Goal: Task Accomplishment & Management: Complete application form

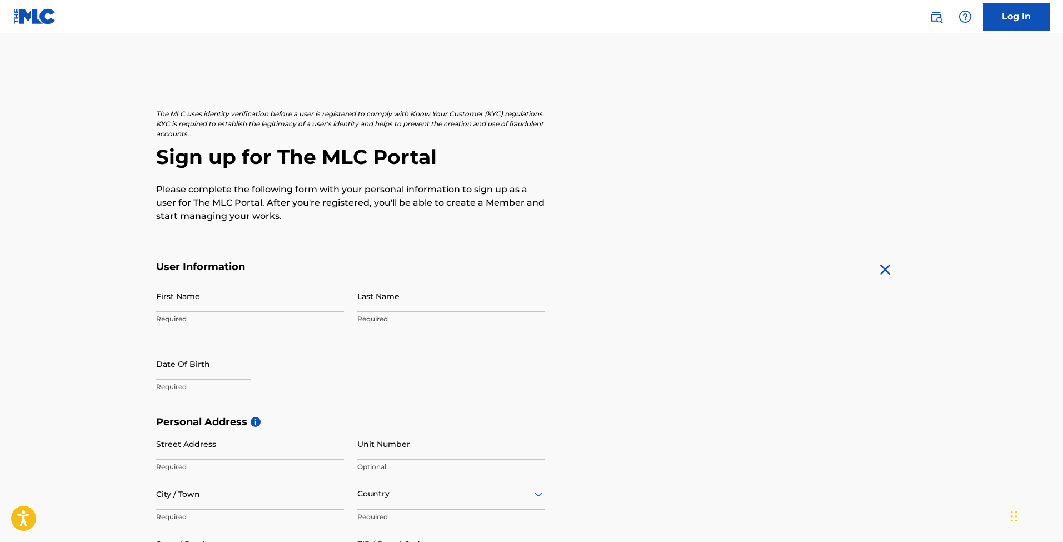
click at [1018, 19] on link "Log In" at bounding box center [1016, 17] width 67 height 28
type input "[PERSON_NAME]"
type input "Hope"
select select "7"
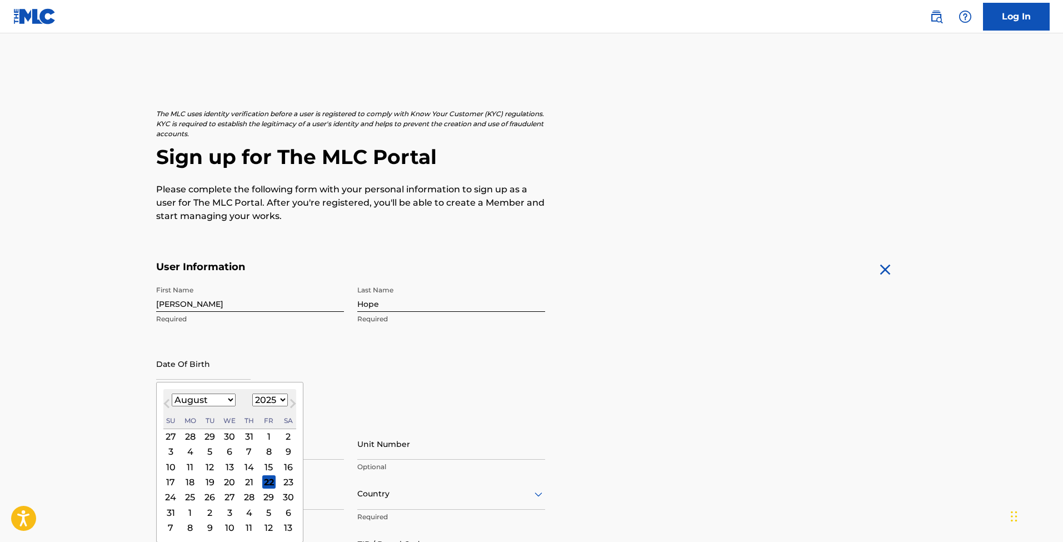
select select "1996"
select select "6"
click at [224, 436] on div "3" at bounding box center [229, 435] width 13 height 13
type input "July 3 1996"
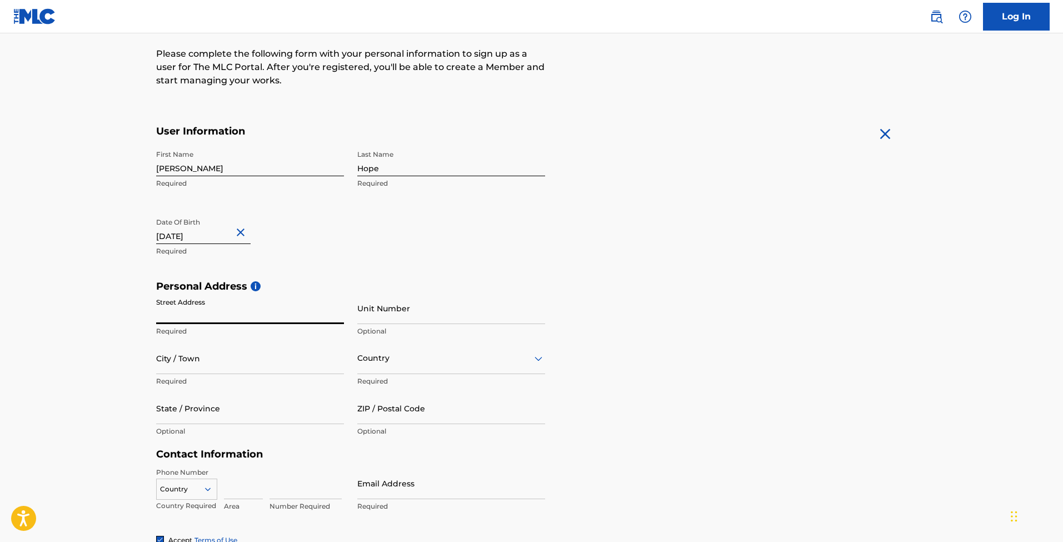
scroll to position [138, 0]
type input "[STREET_ADDRESS]"
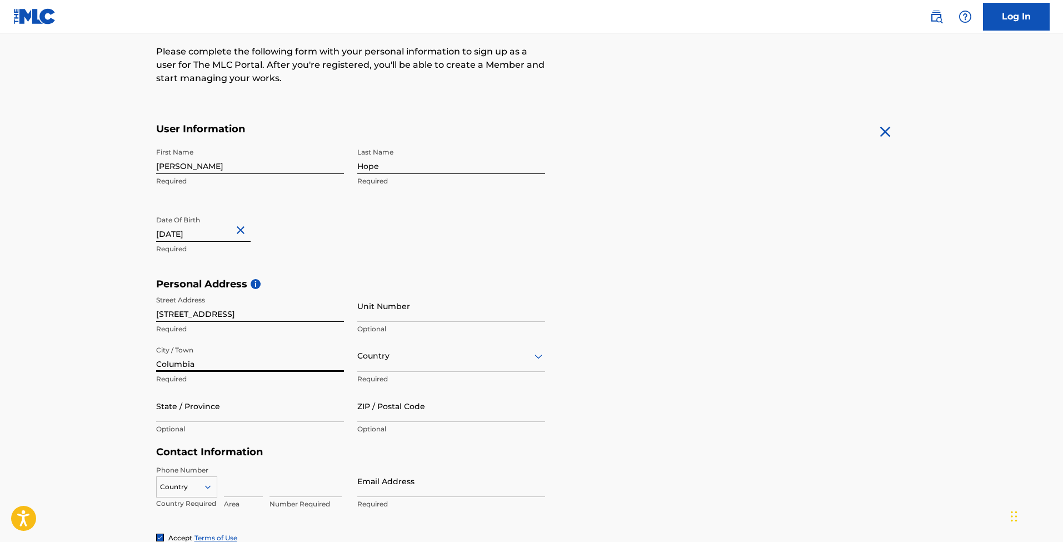
type input "Columbia"
click at [394, 362] on div "Country" at bounding box center [451, 356] width 188 height 32
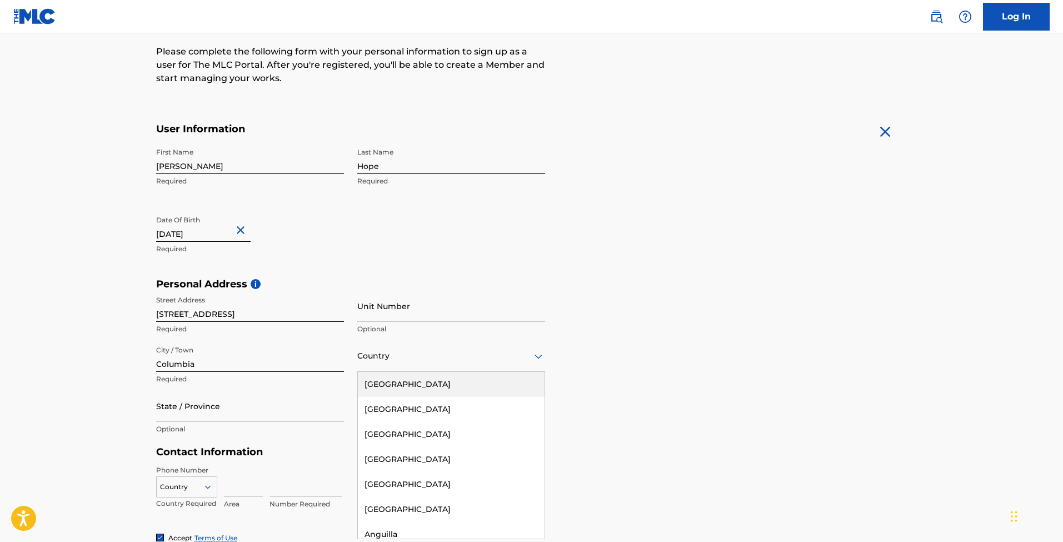
click at [402, 378] on div "[GEOGRAPHIC_DATA]" at bounding box center [451, 384] width 187 height 25
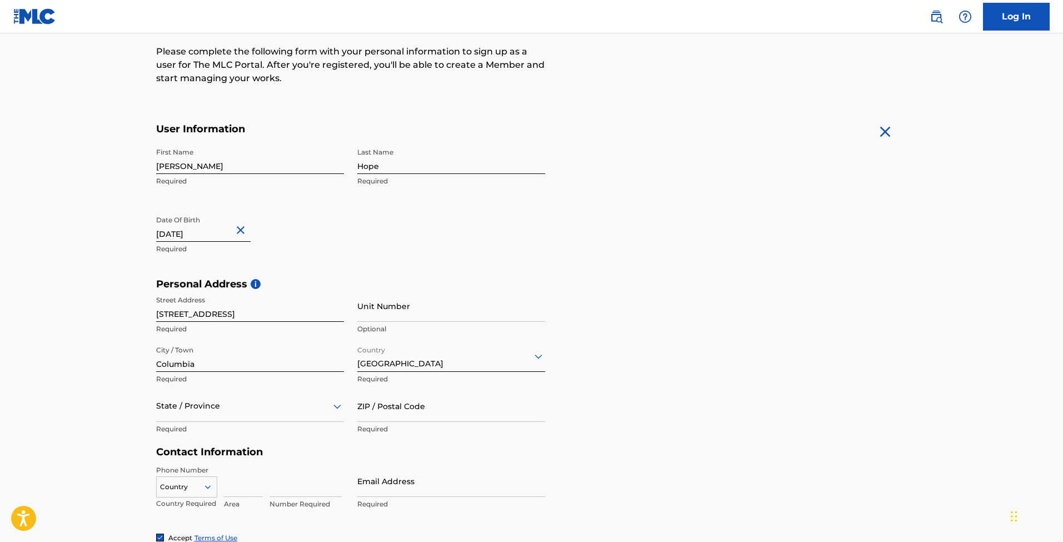
click at [282, 407] on div "State / Province" at bounding box center [250, 406] width 188 height 32
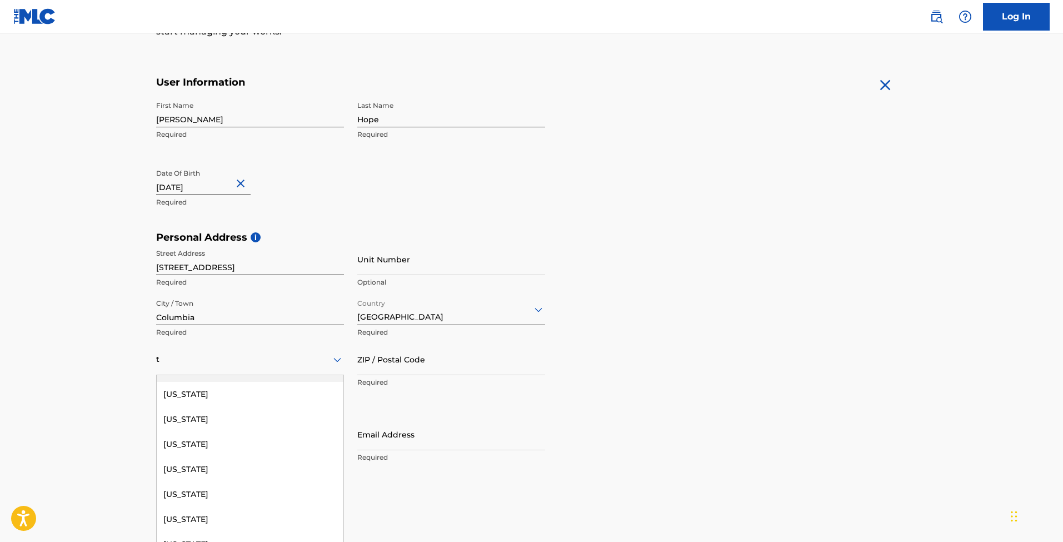
scroll to position [102, 0]
type input "te"
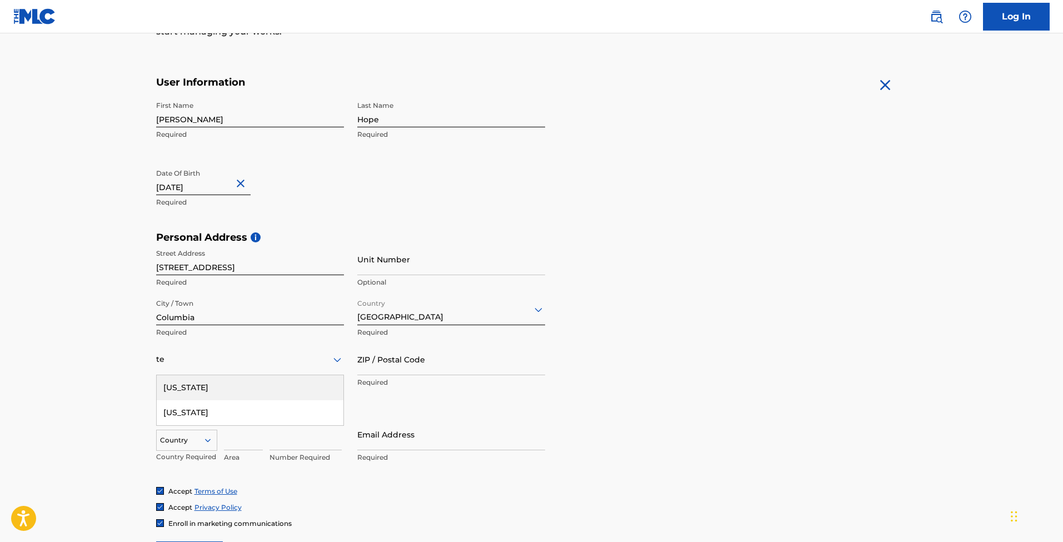
scroll to position [0, 0]
click at [212, 388] on div "[US_STATE]" at bounding box center [250, 387] width 187 height 25
type input "38401"
click at [229, 402] on h5 "Contact Information" at bounding box center [350, 405] width 389 height 13
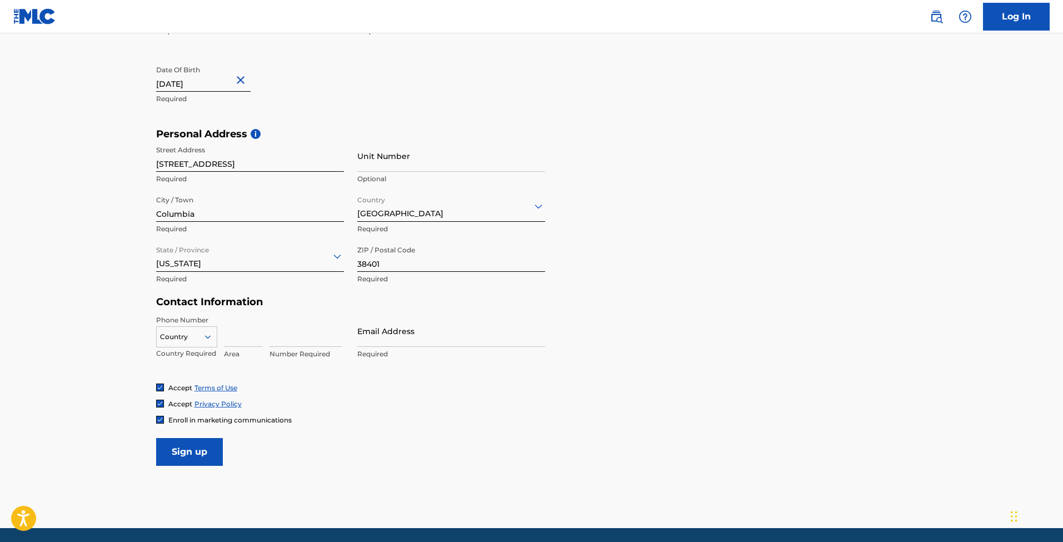
scroll to position [290, 0]
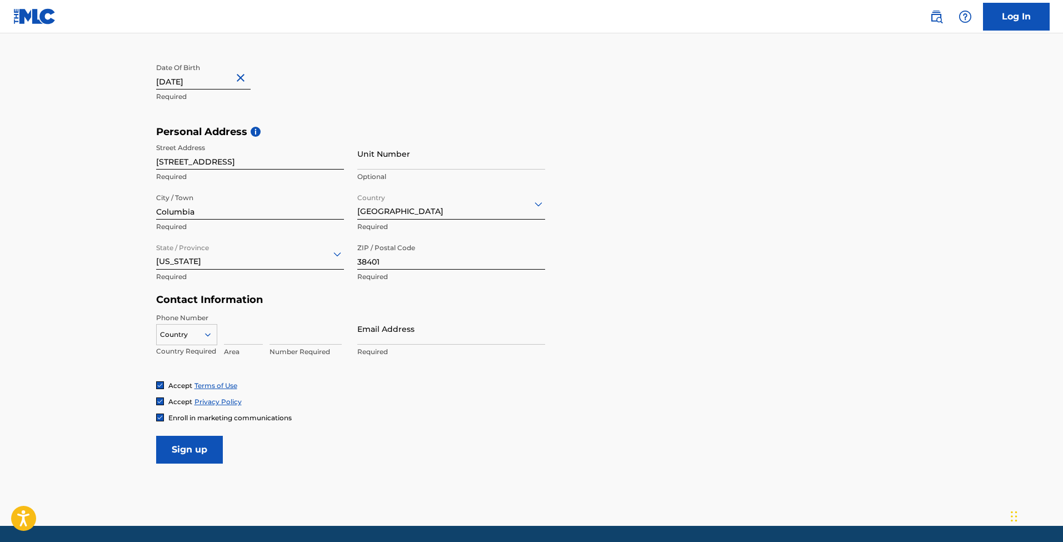
click at [227, 331] on input at bounding box center [243, 329] width 39 height 32
type input "615"
type input "6691302"
type input "[PERSON_NAME][EMAIL_ADDRESS][DOMAIN_NAME]"
click at [671, 342] on form "User Information First Name Matthew Required Last Name Hope Required Date Of Bi…" at bounding box center [531, 217] width 751 height 493
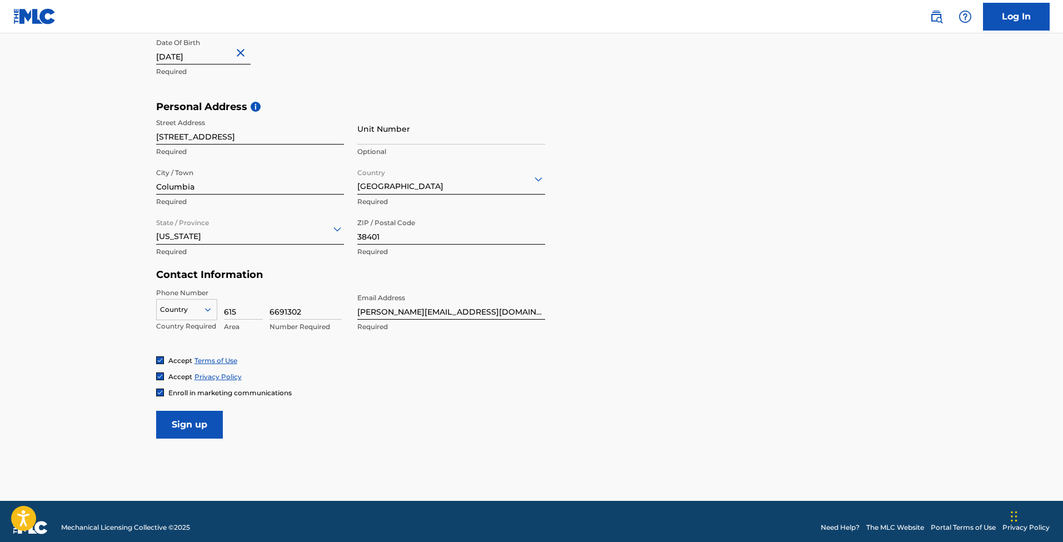
scroll to position [326, 0]
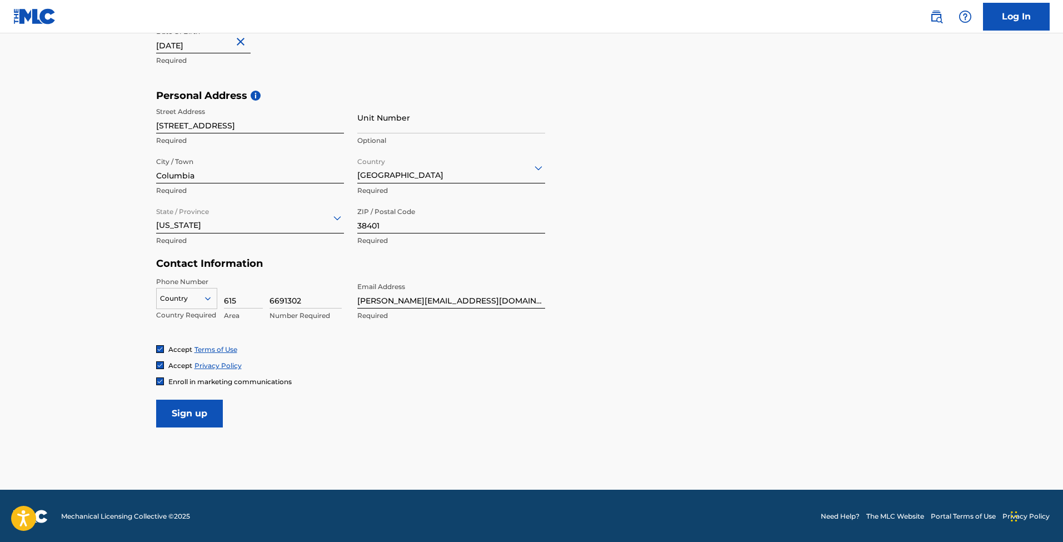
click at [199, 405] on input "Sign up" at bounding box center [189, 413] width 67 height 28
click at [179, 294] on div at bounding box center [187, 298] width 60 height 12
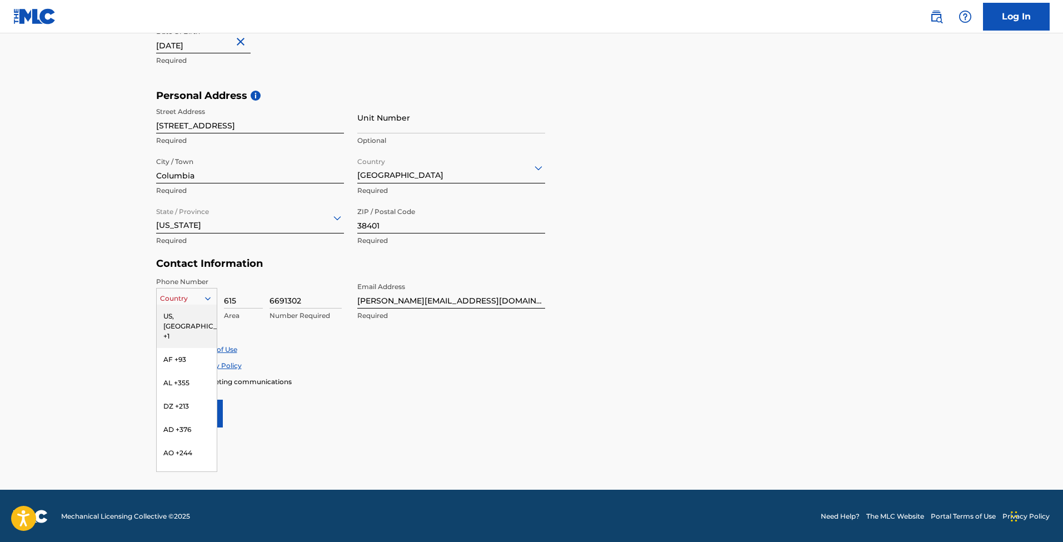
click at [178, 318] on div "US, [GEOGRAPHIC_DATA] +1" at bounding box center [187, 325] width 60 height 43
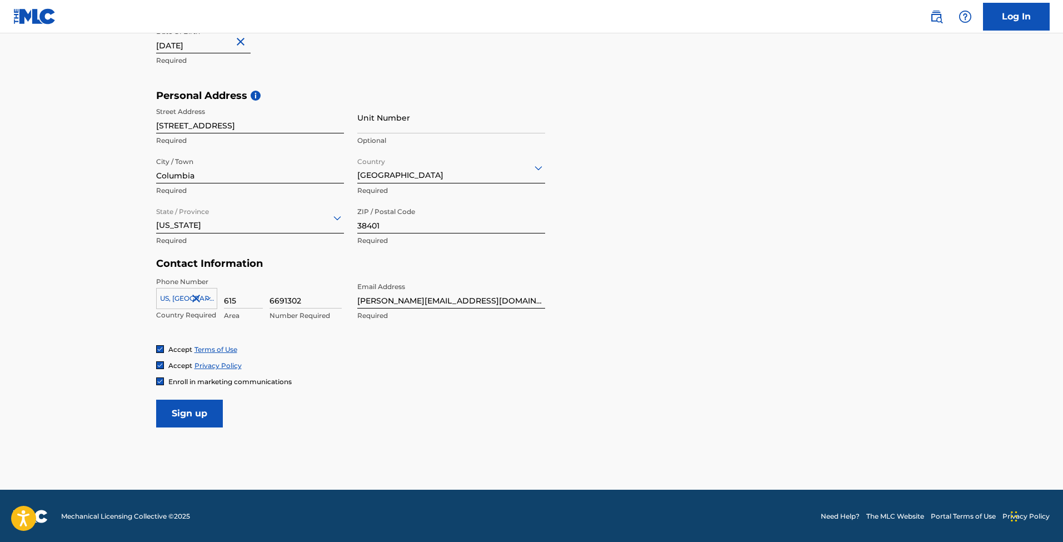
click at [196, 407] on input "Sign up" at bounding box center [189, 413] width 67 height 28
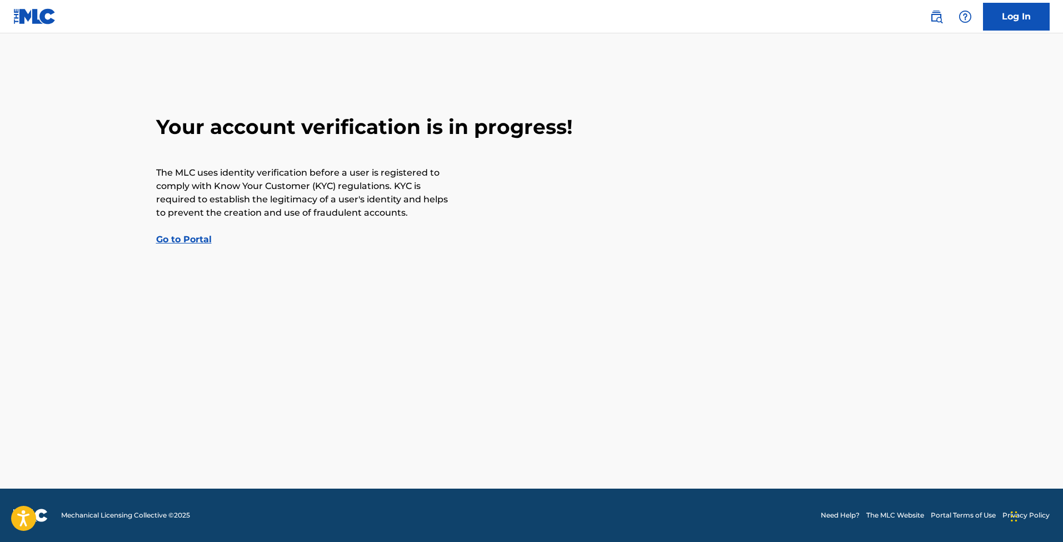
click at [193, 238] on link "Go to Portal" at bounding box center [184, 239] width 56 height 11
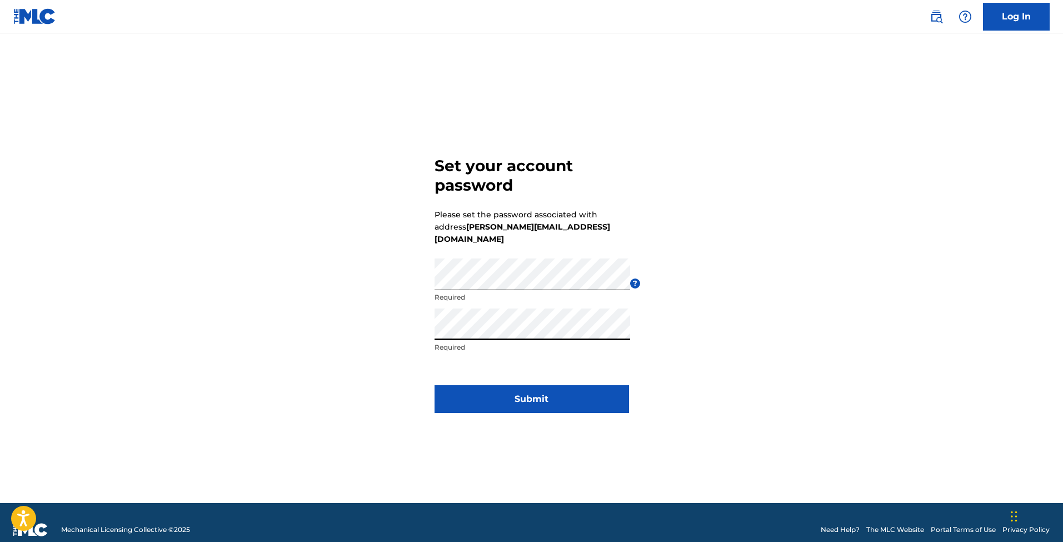
click at [544, 385] on button "Submit" at bounding box center [531, 399] width 194 height 28
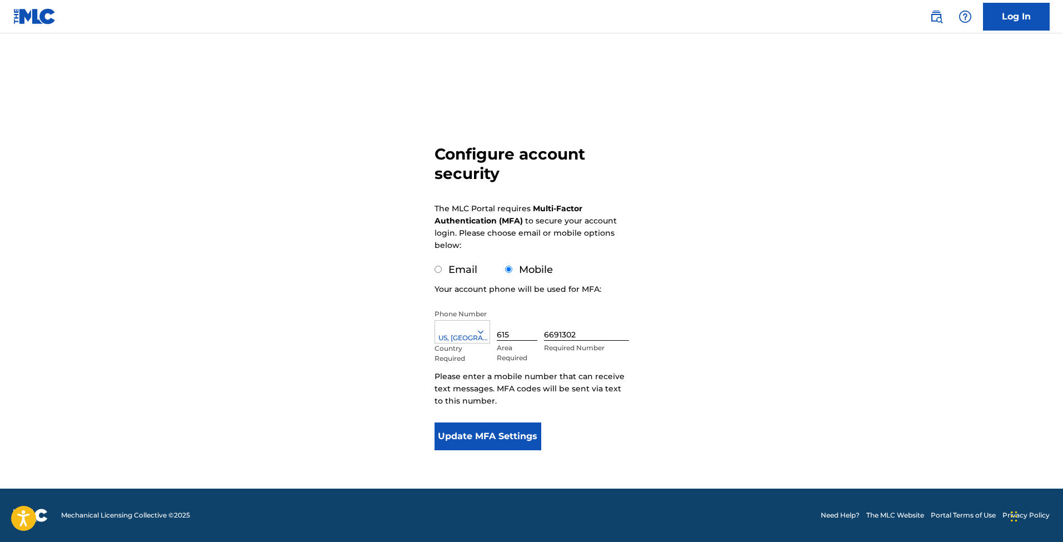
click at [450, 262] on div "Email Mobile" at bounding box center [507, 264] width 146 height 26
click at [451, 267] on label "Email" at bounding box center [462, 269] width 29 height 12
click at [442, 267] on input "Email" at bounding box center [437, 269] width 7 height 7
radio input "true"
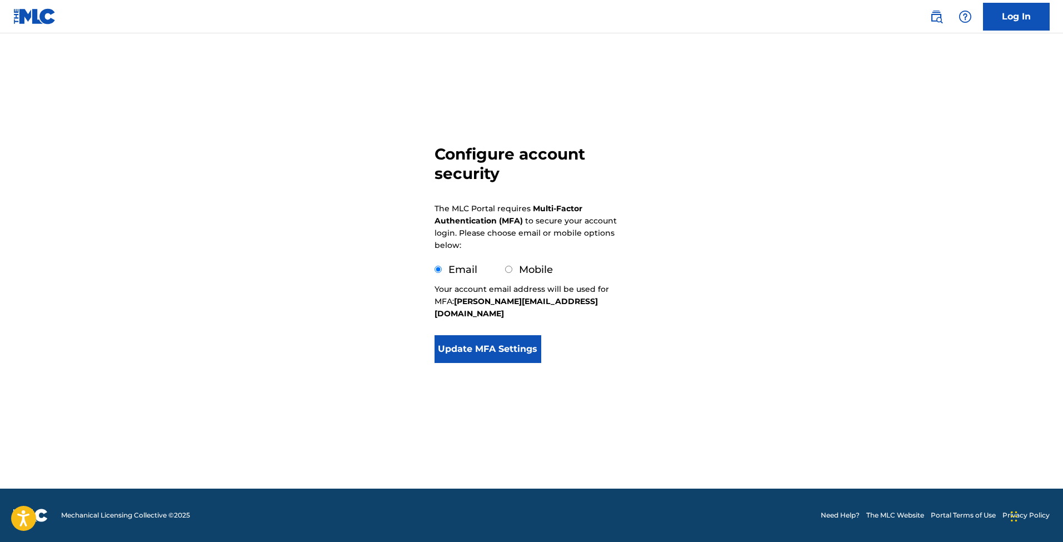
click at [502, 335] on button "Update MFA Settings" at bounding box center [487, 349] width 107 height 28
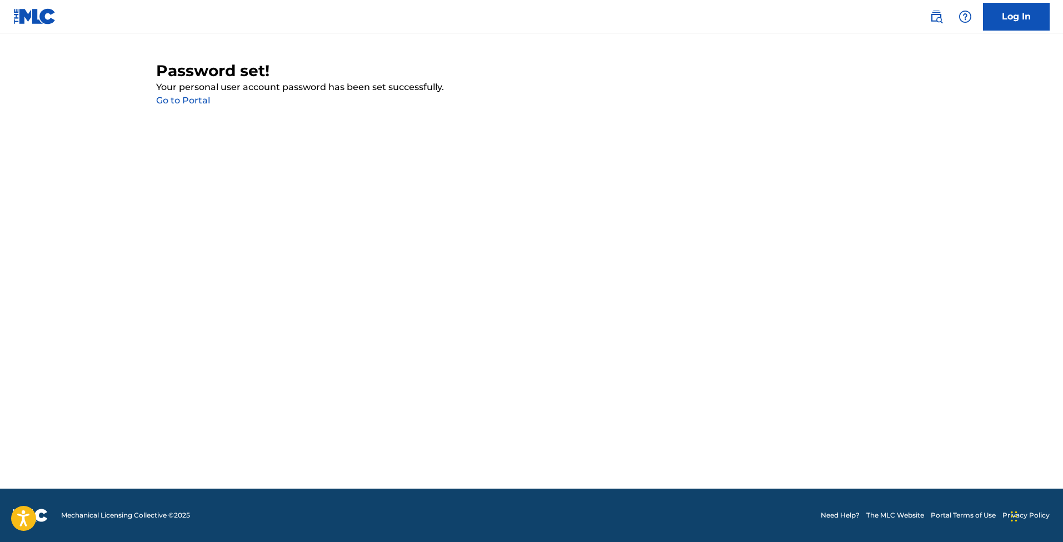
click at [176, 101] on link "Go to Portal" at bounding box center [183, 100] width 54 height 11
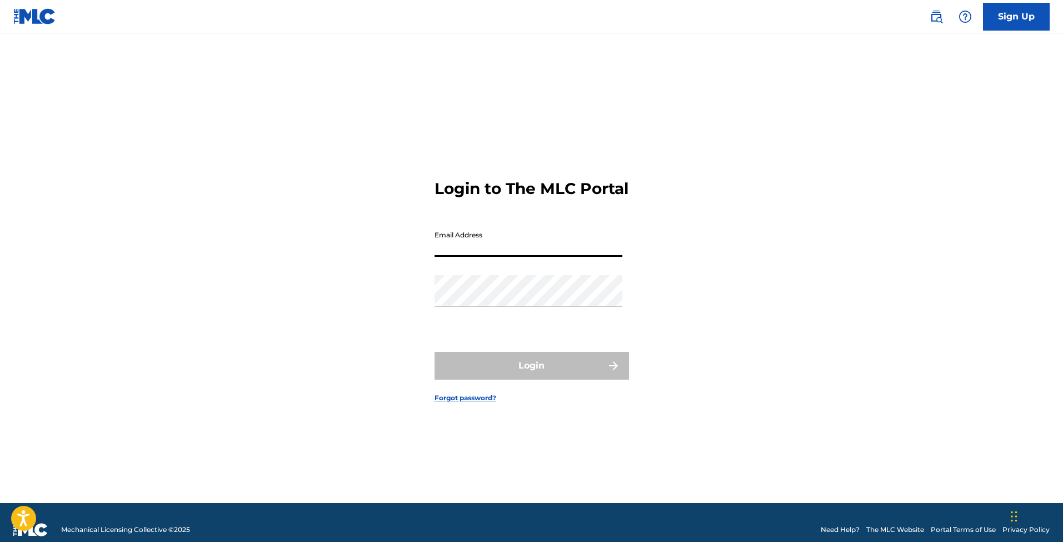
type input "[PERSON_NAME][EMAIL_ADDRESS][DOMAIN_NAME]"
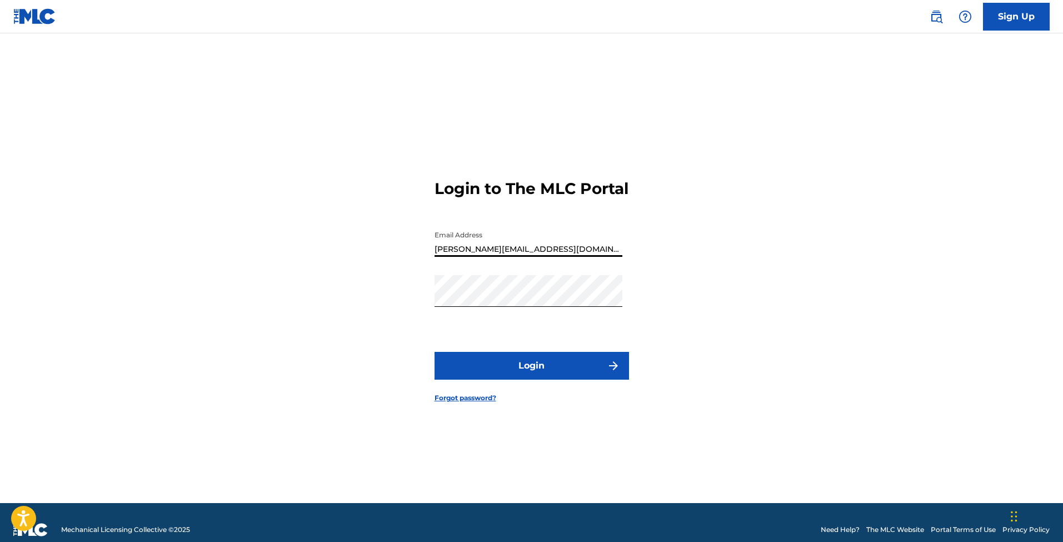
click at [531, 375] on button "Login" at bounding box center [531, 366] width 194 height 28
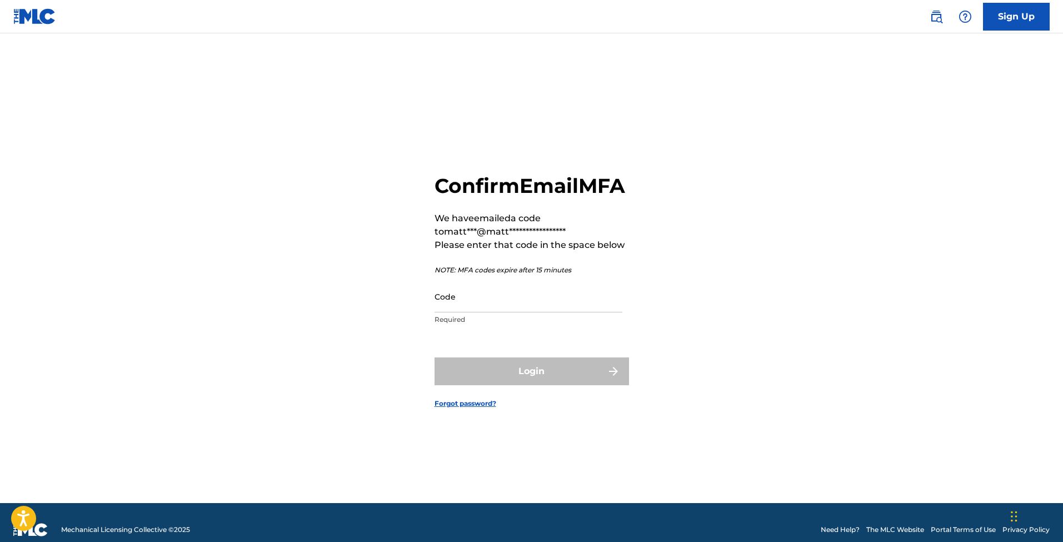
click at [488, 312] on input "Code" at bounding box center [528, 297] width 188 height 32
paste input "391212"
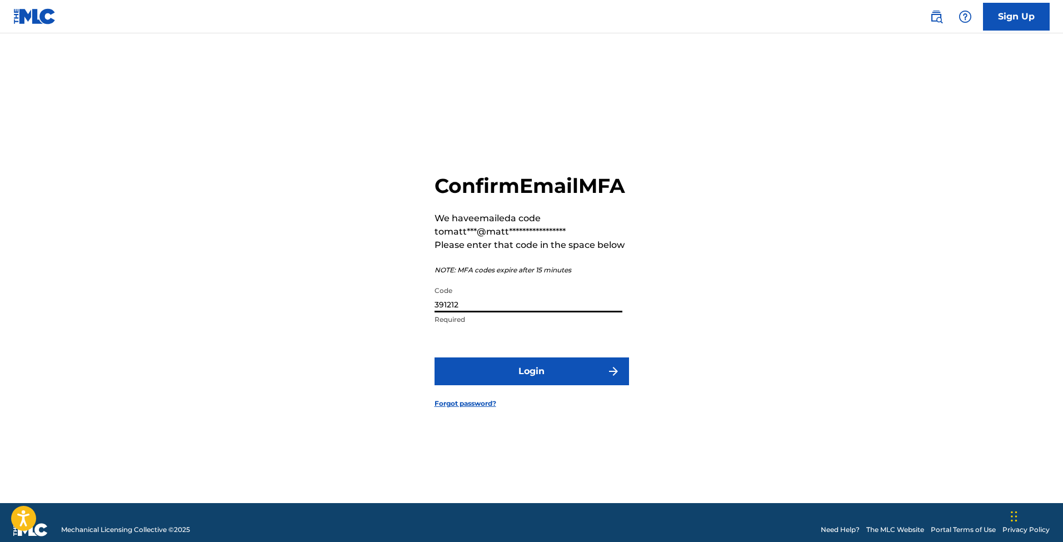
type input "391212"
click at [508, 370] on button "Login" at bounding box center [531, 371] width 194 height 28
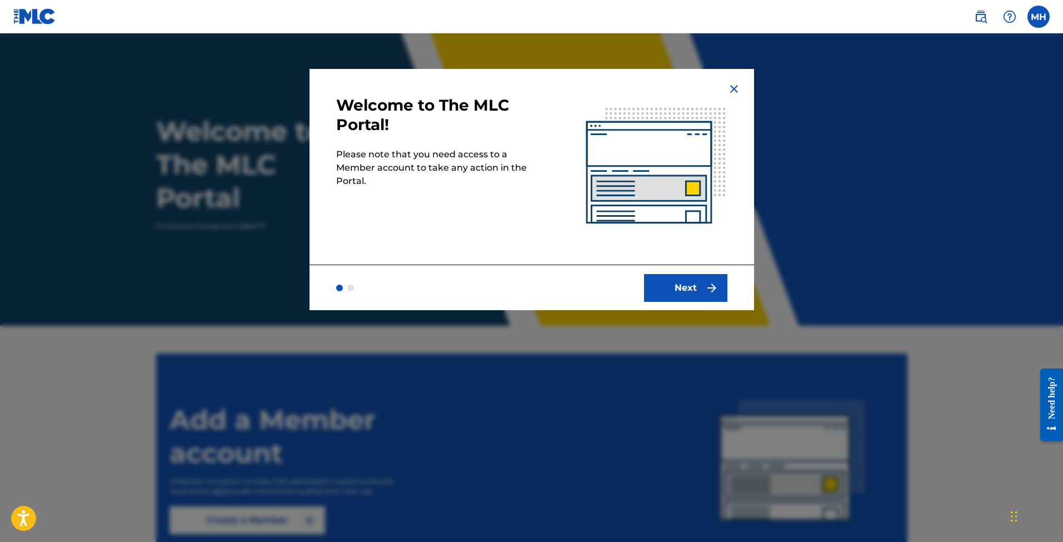
click at [678, 285] on button "Next" at bounding box center [685, 288] width 83 height 28
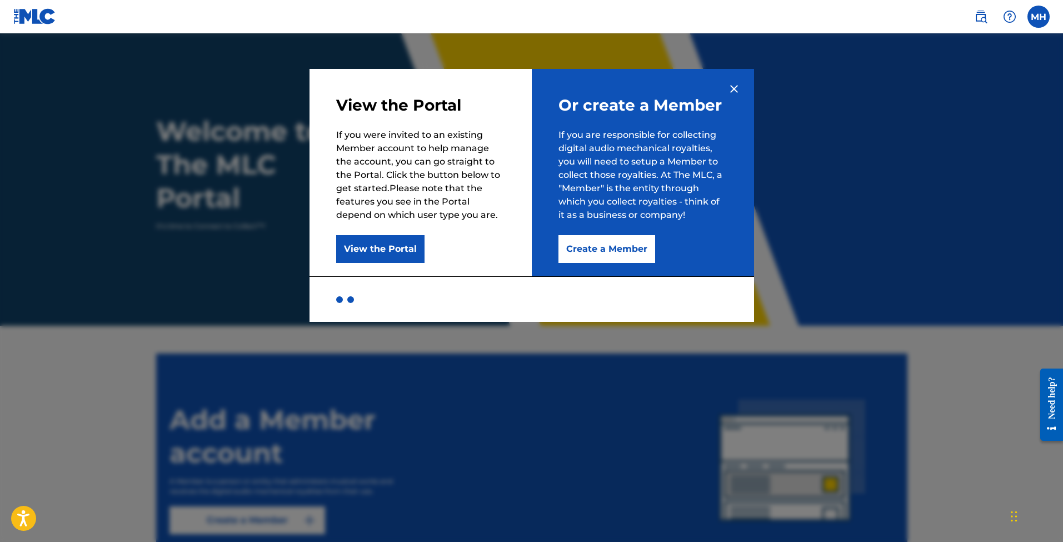
click at [592, 256] on button "Create a Member" at bounding box center [606, 249] width 97 height 28
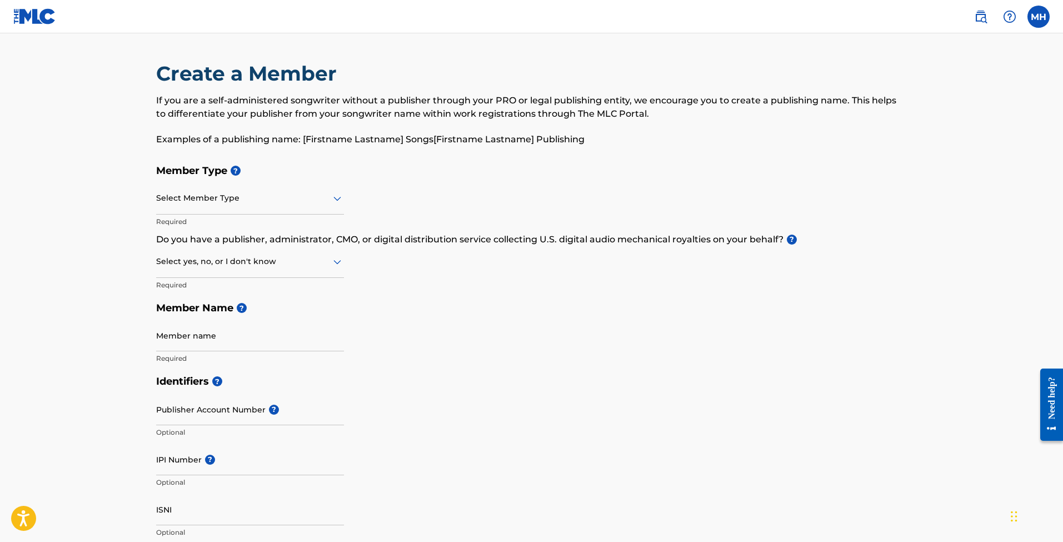
click at [213, 188] on div "Select Member Type" at bounding box center [250, 199] width 188 height 32
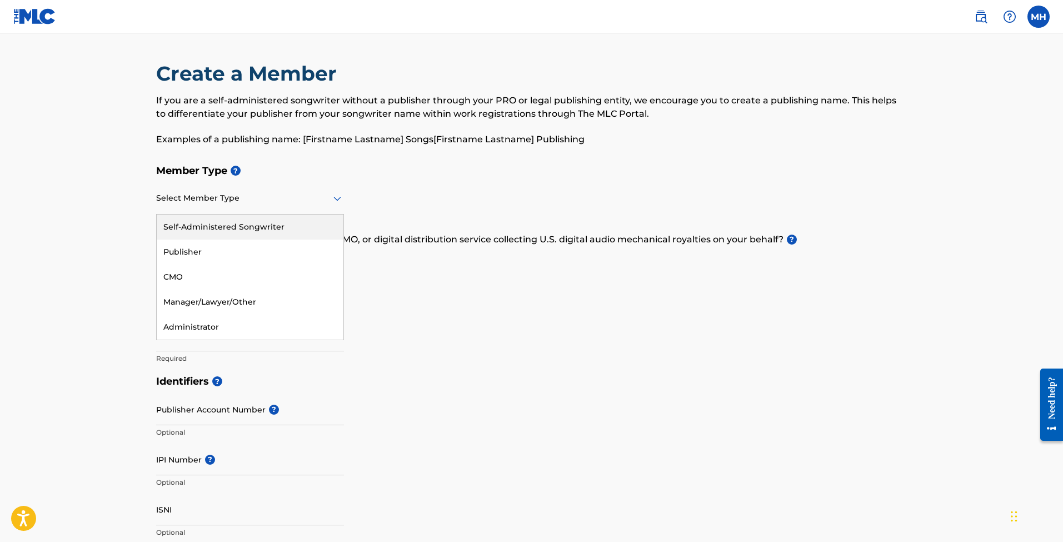
click at [257, 218] on div "Self-Administered Songwriter" at bounding box center [250, 226] width 187 height 25
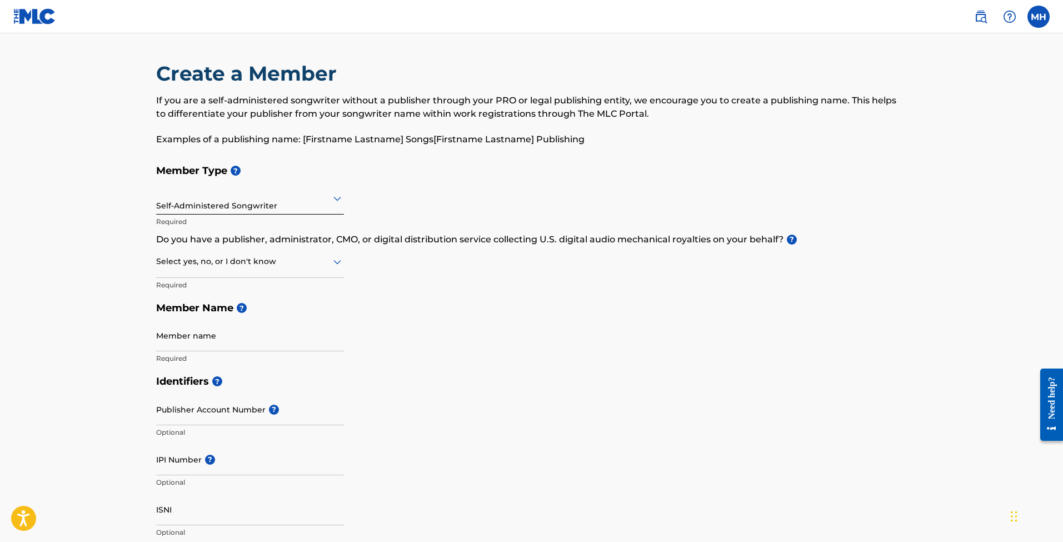
click at [254, 258] on div at bounding box center [250, 261] width 188 height 14
click at [244, 286] on div "Yes" at bounding box center [250, 290] width 187 height 25
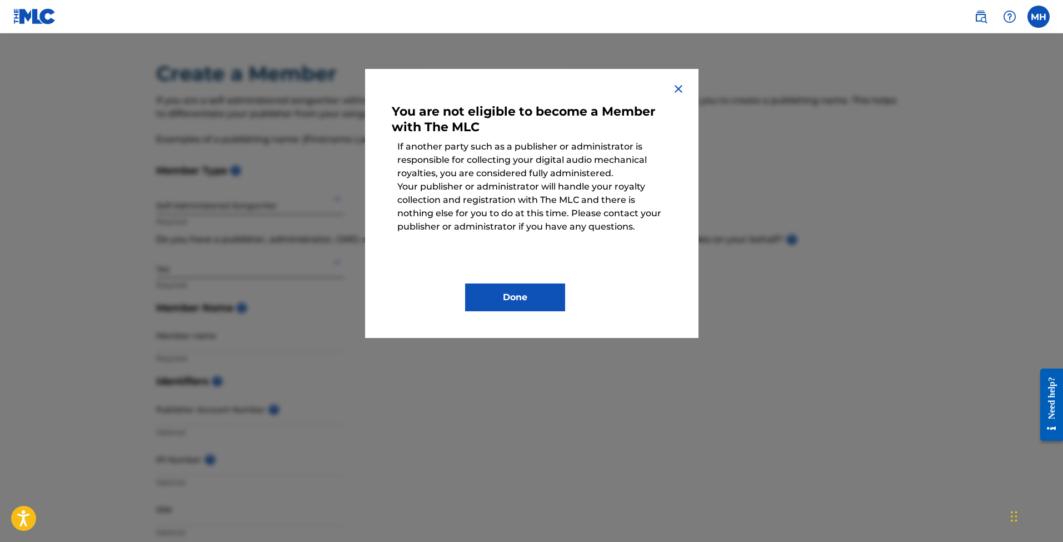
click at [677, 90] on img at bounding box center [678, 88] width 13 height 13
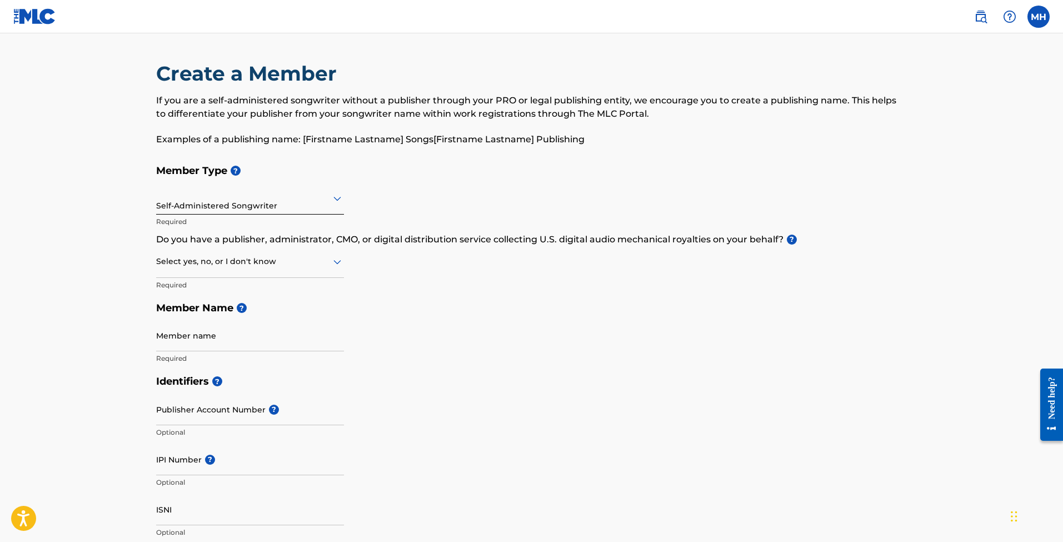
click at [281, 268] on div "Select yes, no, or I don't know" at bounding box center [250, 262] width 188 height 32
click at [258, 337] on div "I don't know" at bounding box center [250, 340] width 187 height 25
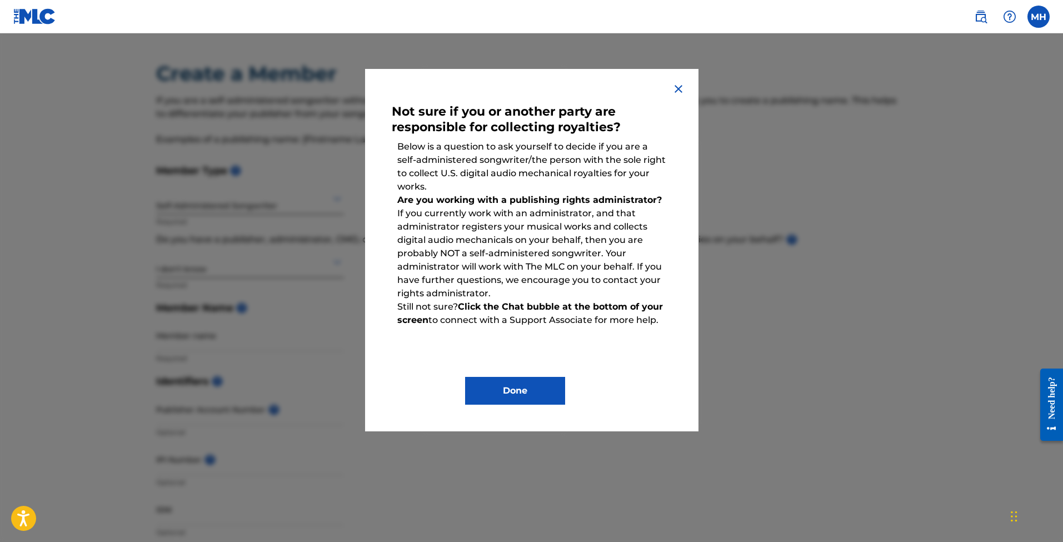
click at [681, 92] on img at bounding box center [678, 88] width 13 height 13
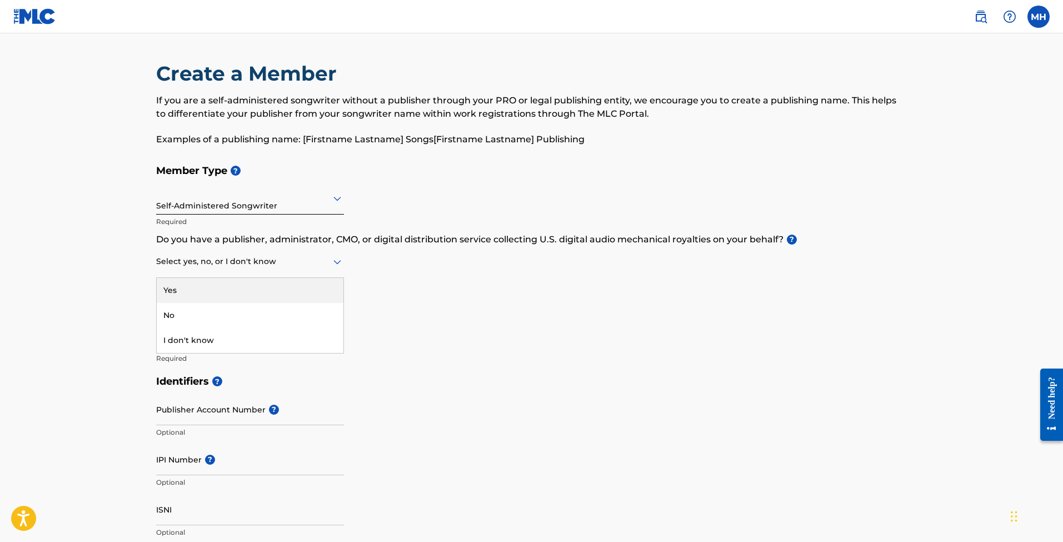
click at [306, 255] on div at bounding box center [250, 261] width 188 height 14
click at [280, 311] on div "No" at bounding box center [250, 315] width 187 height 25
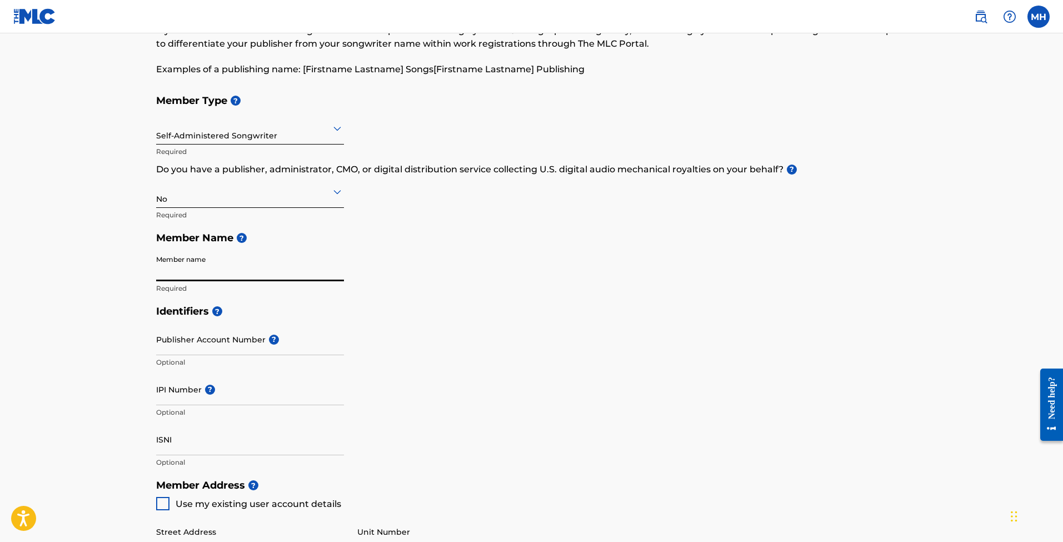
scroll to position [78, 0]
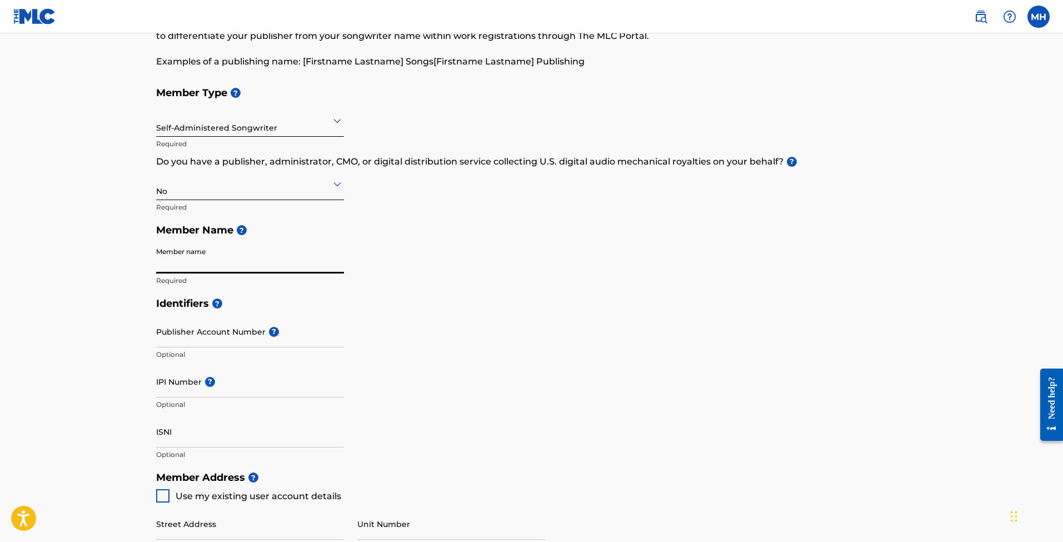
type input "a"
type input "[PERSON_NAME]"
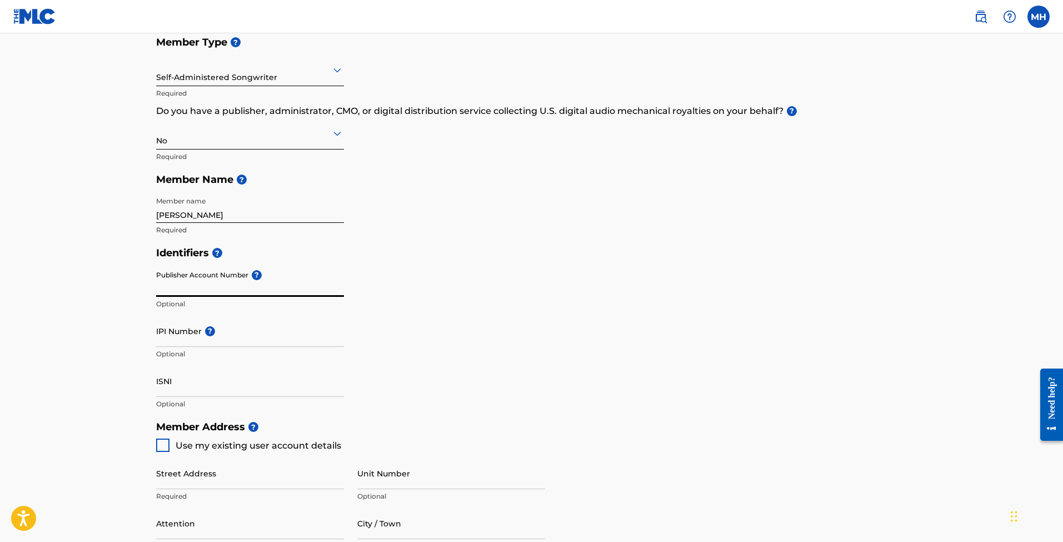
scroll to position [133, 0]
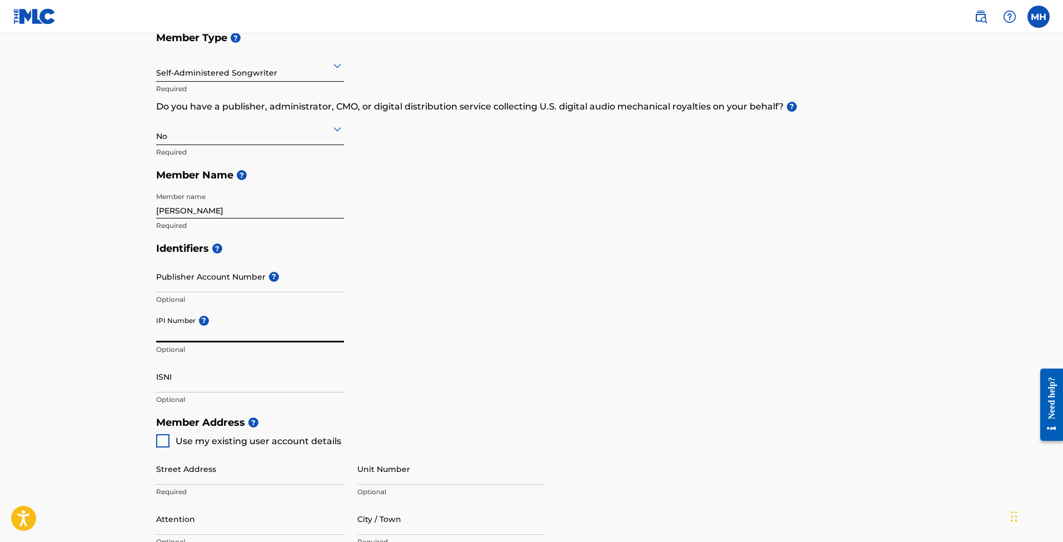
click at [243, 332] on input "IPI Number ?" at bounding box center [250, 327] width 188 height 32
click at [236, 274] on input "Publisher Account Number ?" at bounding box center [250, 277] width 188 height 32
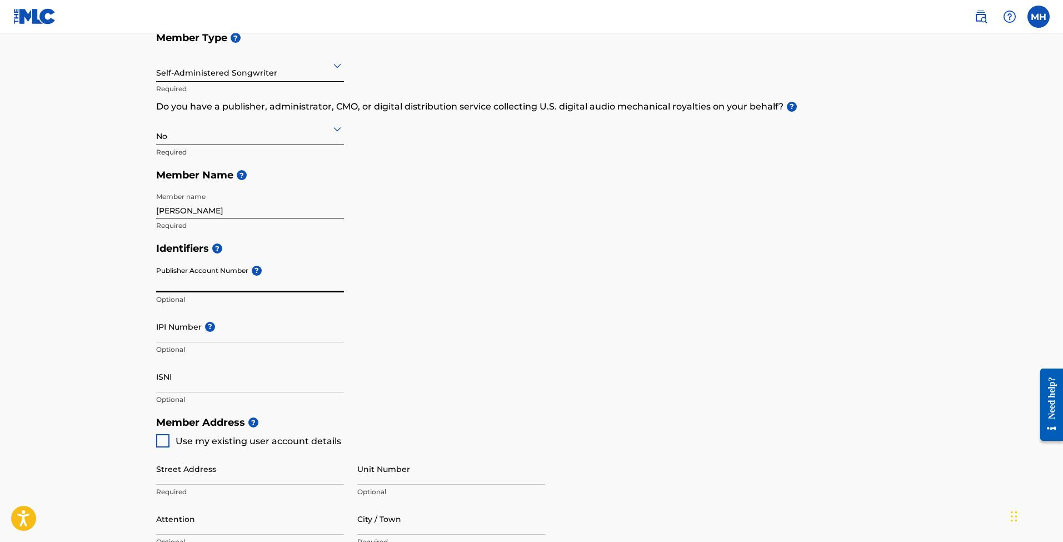
paste input "#5648812"
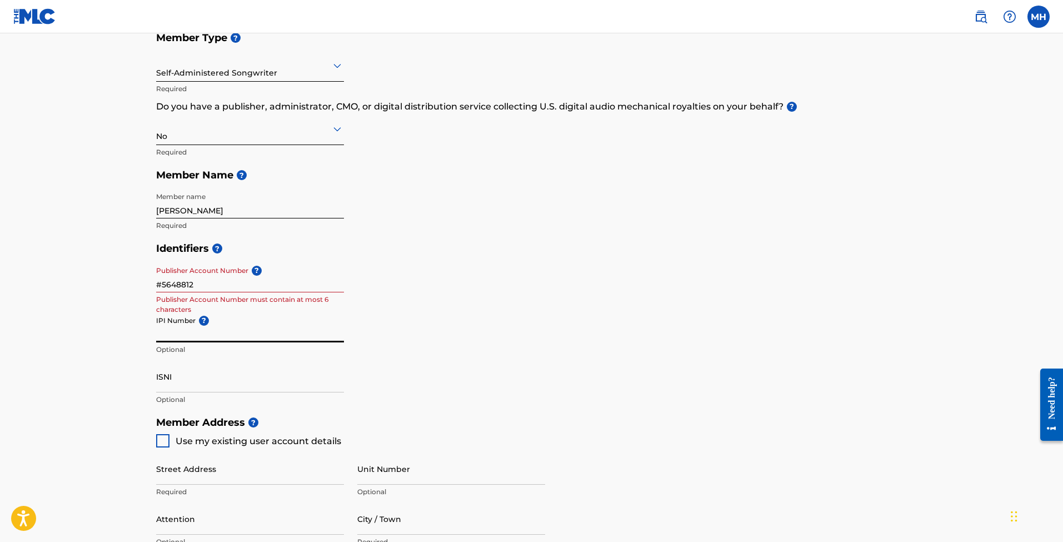
click at [269, 336] on input "IPI Number ?" at bounding box center [250, 327] width 188 height 32
click at [247, 286] on input "#5648812" at bounding box center [250, 277] width 188 height 32
click at [161, 284] on input "#5648812" at bounding box center [250, 277] width 188 height 32
type input "5648812"
click at [249, 332] on input "IPI Number ?" at bounding box center [250, 327] width 188 height 32
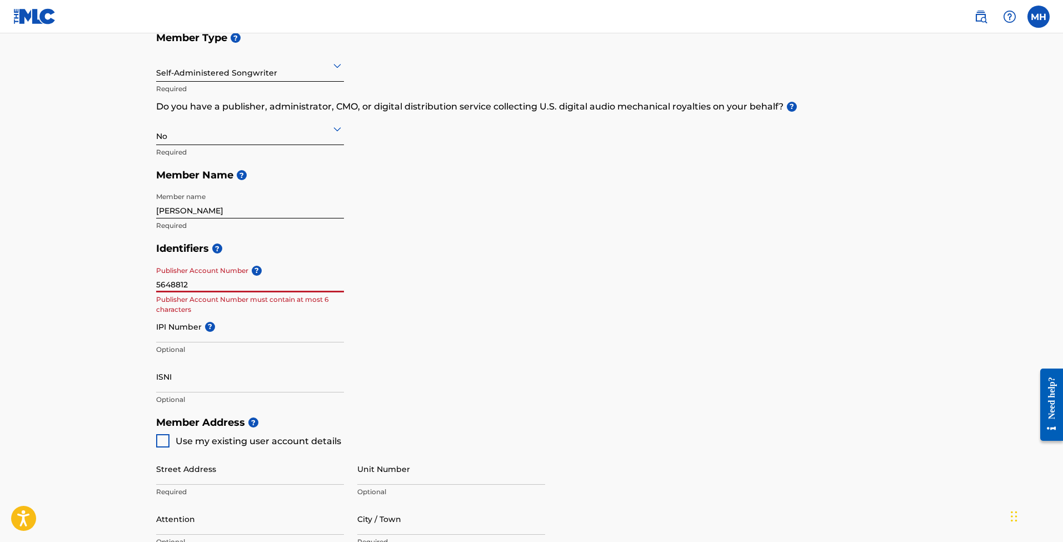
drag, startPoint x: 186, startPoint y: 282, endPoint x: 136, endPoint y: 282, distance: 50.6
click at [136, 282] on main "Create a Member If you are a self-administered songwriter without a publisher t…" at bounding box center [531, 400] width 1063 height 998
click at [253, 333] on input "IPI Number ?" at bounding box center [250, 327] width 188 height 32
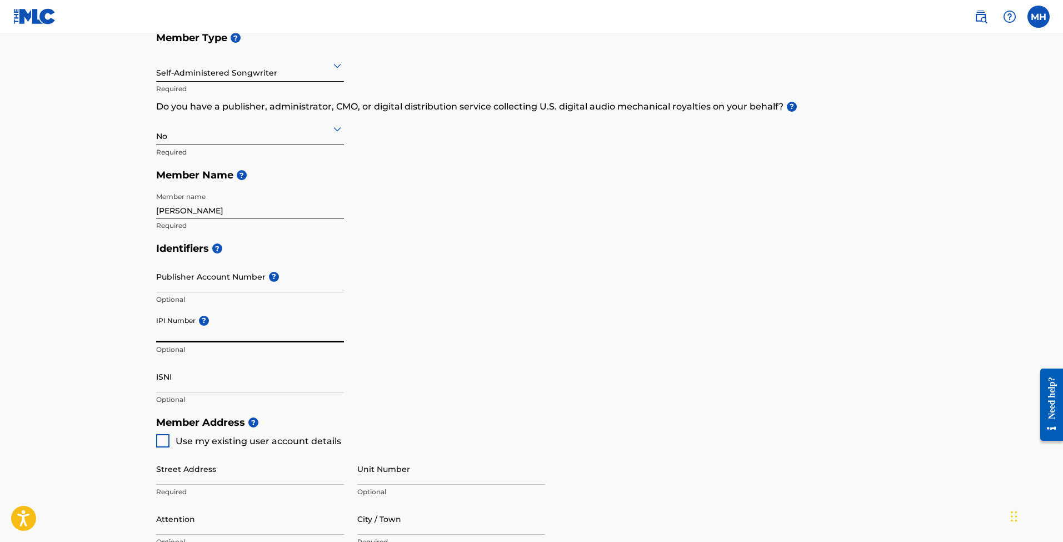
paste input "393955900"
type input "393955900"
click at [483, 221] on div "Member Type ? Self-Administered Songwriter Required Do you have a publisher, ad…" at bounding box center [531, 131] width 751 height 211
click at [191, 374] on input "ISNI" at bounding box center [250, 375] width 188 height 32
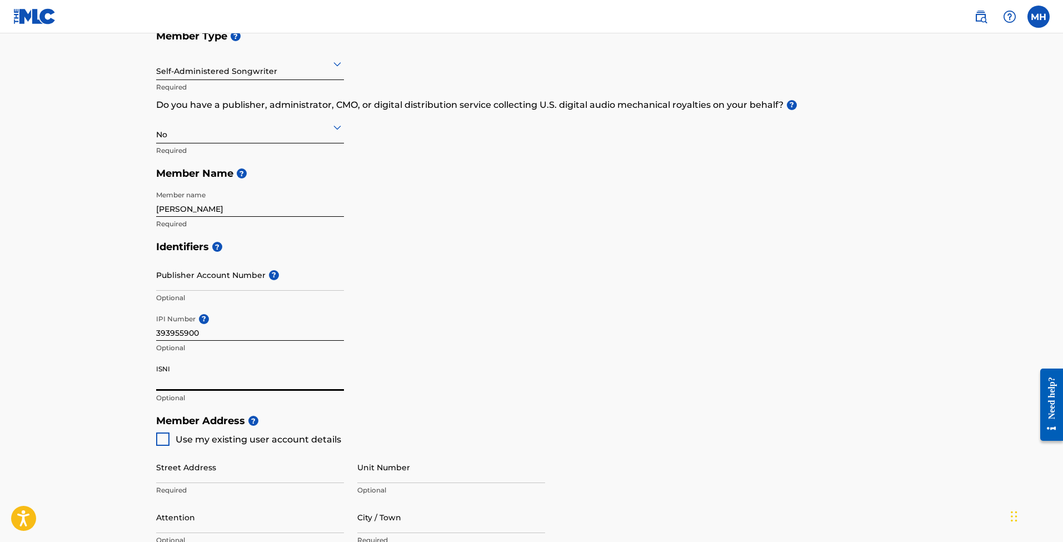
drag, startPoint x: 157, startPoint y: 367, endPoint x: 167, endPoint y: 367, distance: 10.0
click at [167, 367] on input "ISNI" at bounding box center [250, 375] width 188 height 32
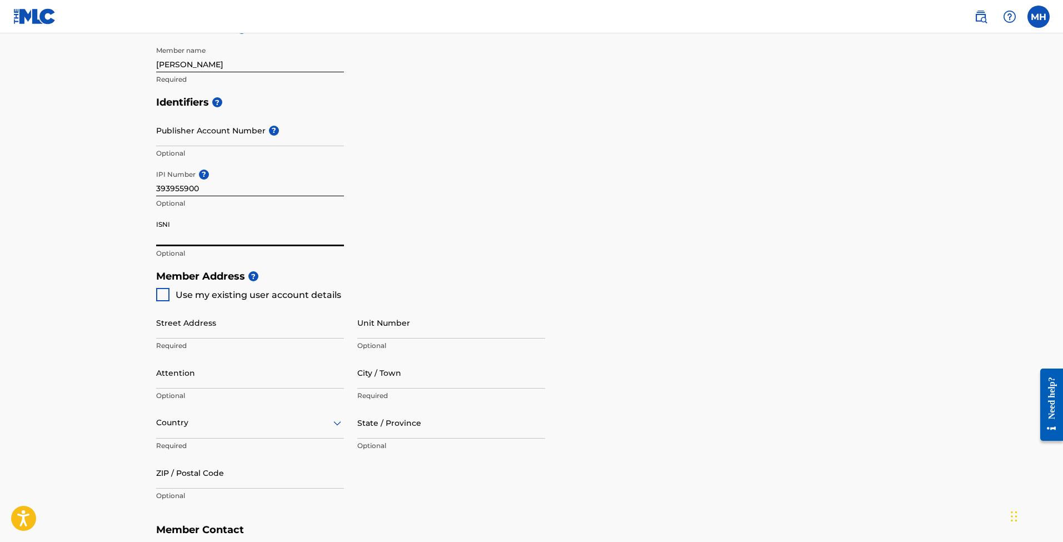
scroll to position [284, 0]
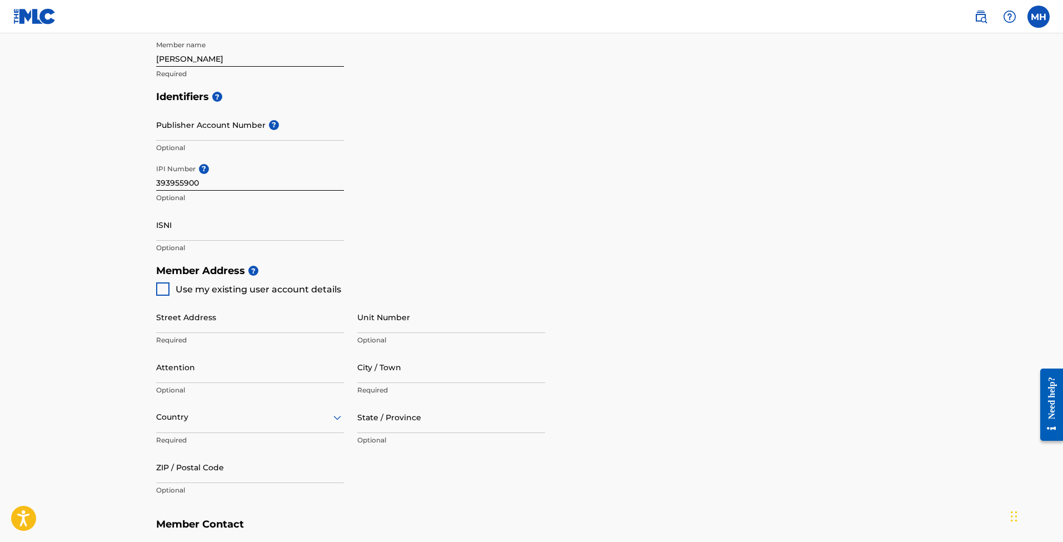
click at [159, 293] on div at bounding box center [162, 288] width 13 height 13
type input "[STREET_ADDRESS]"
type input "Columbia"
type input "38401"
type input "615"
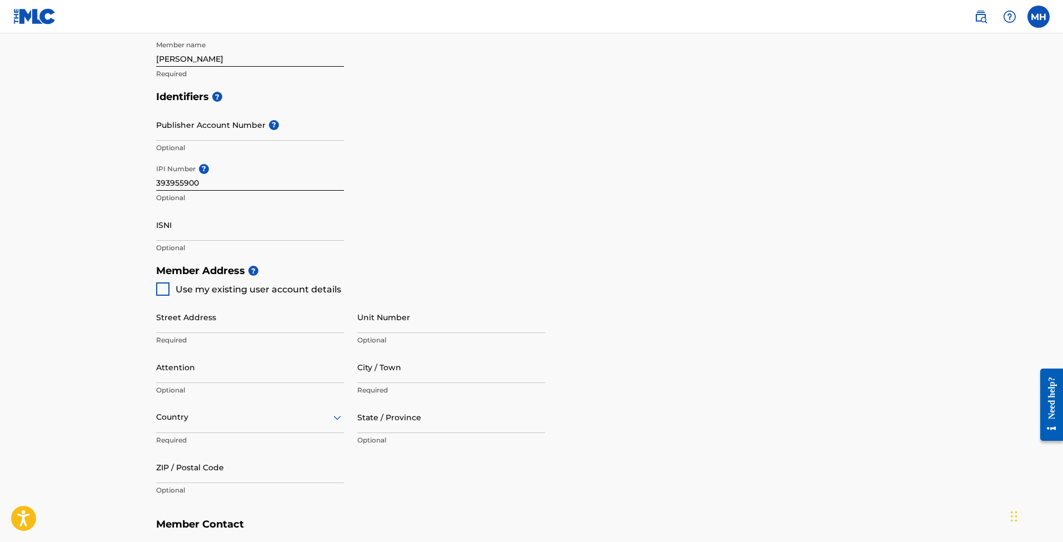
type input "6691302"
type input "[PERSON_NAME][EMAIL_ADDRESS][DOMAIN_NAME]"
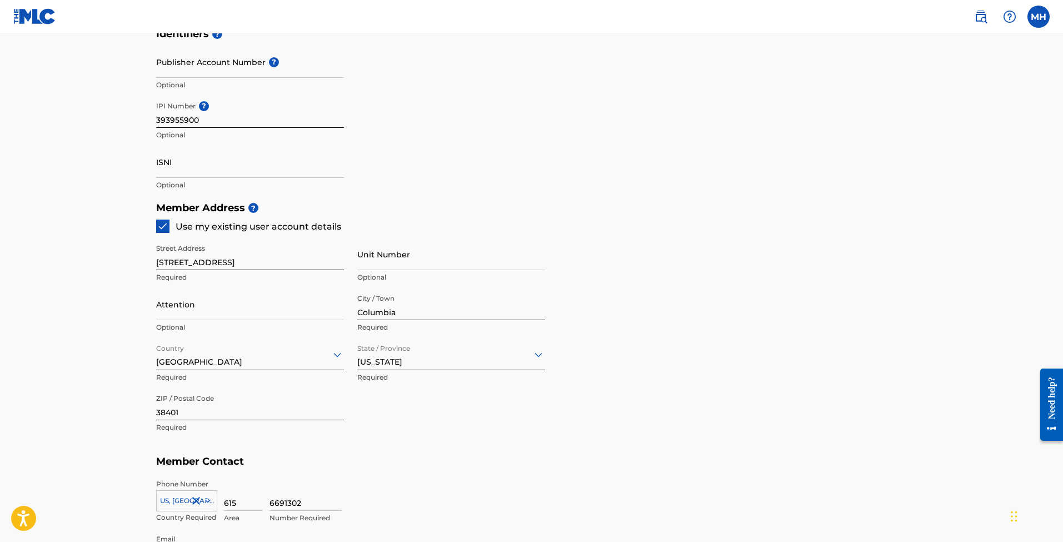
scroll to position [353, 0]
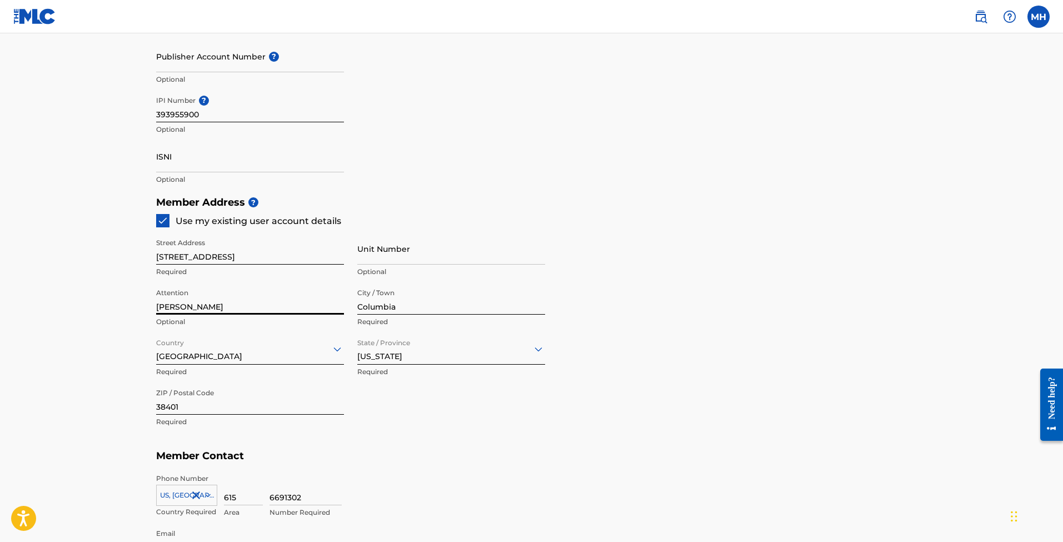
type input "[PERSON_NAME]"
click at [482, 448] on h5 "Member Contact" at bounding box center [531, 456] width 751 height 24
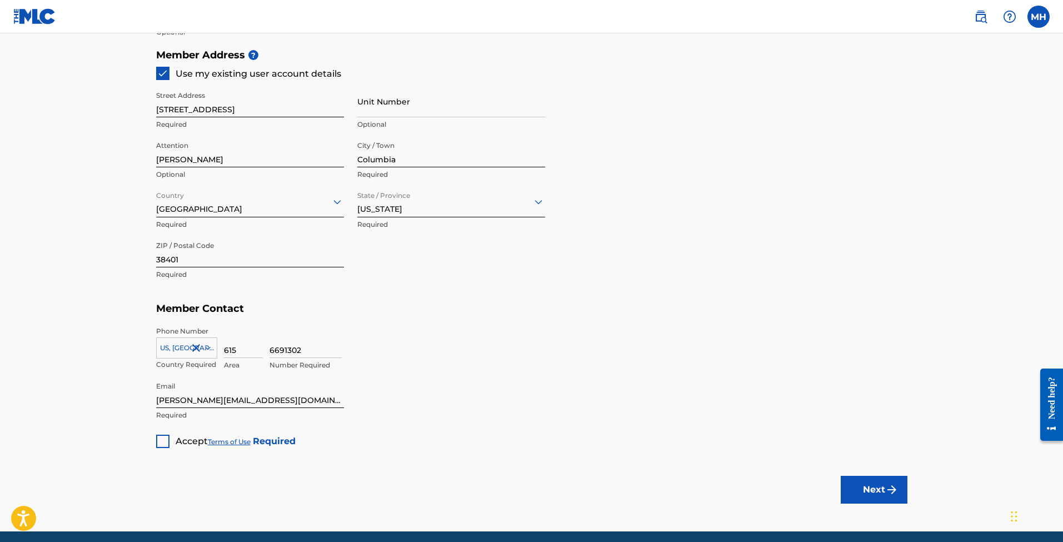
scroll to position [506, 0]
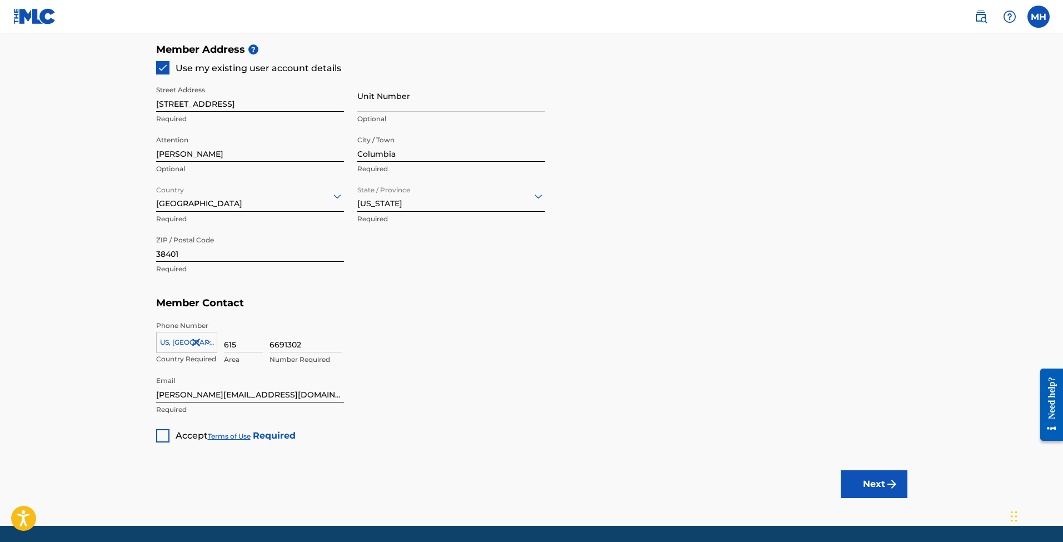
click at [161, 438] on div at bounding box center [162, 435] width 13 height 13
click at [892, 480] on img "submit" at bounding box center [891, 483] width 13 height 13
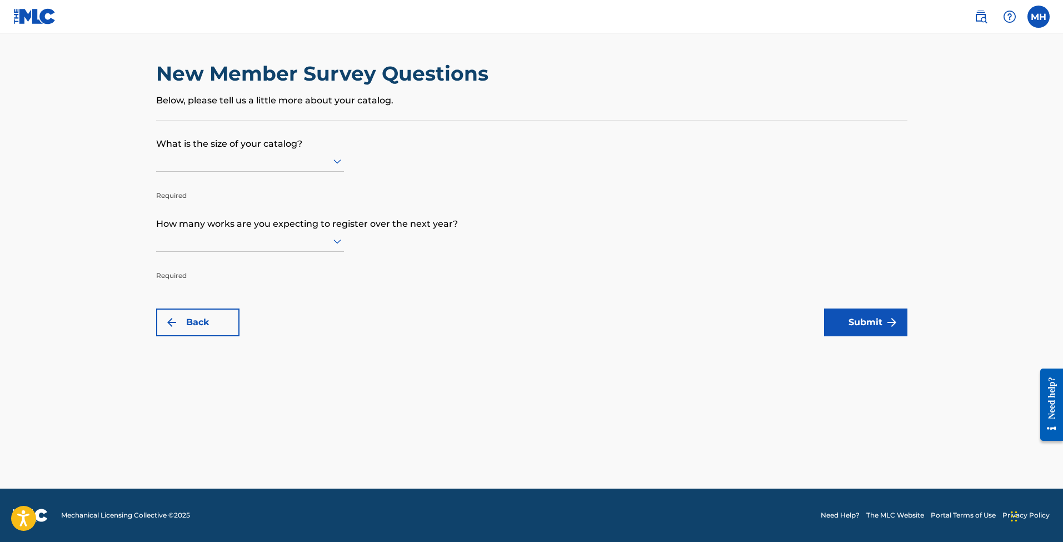
click at [311, 164] on div at bounding box center [250, 161] width 188 height 14
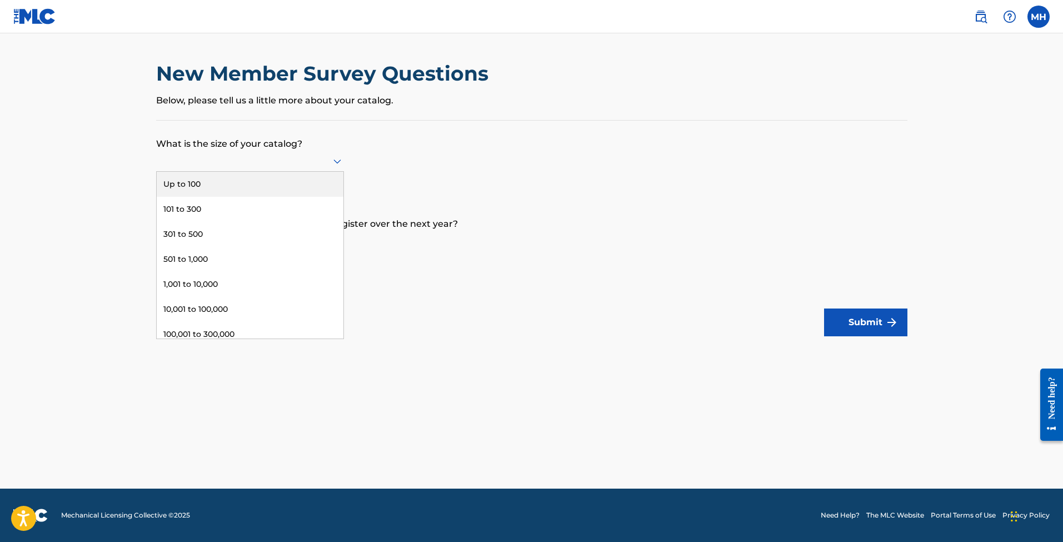
click at [274, 197] on div "Up to 100" at bounding box center [250, 184] width 187 height 25
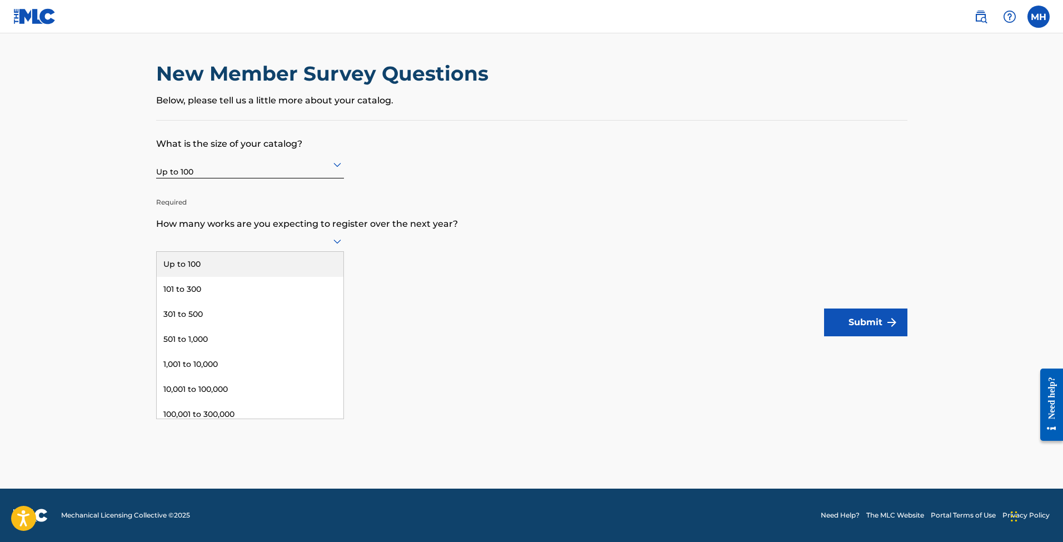
click at [272, 244] on div at bounding box center [250, 241] width 188 height 14
click at [242, 270] on div "Up to 100" at bounding box center [250, 264] width 187 height 25
click at [860, 331] on button "Submit" at bounding box center [865, 322] width 83 height 28
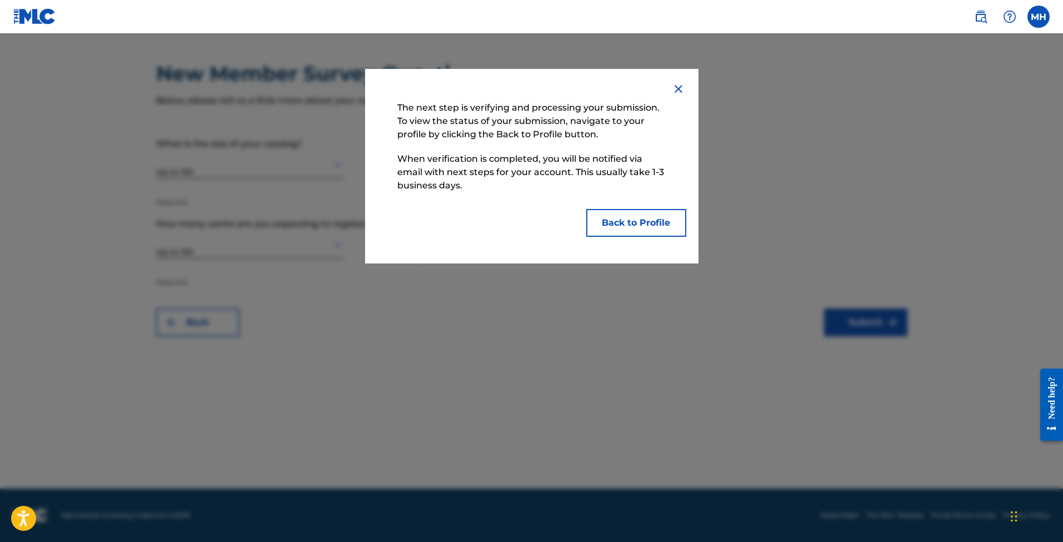
click at [619, 227] on button "Back to Profile" at bounding box center [636, 223] width 100 height 28
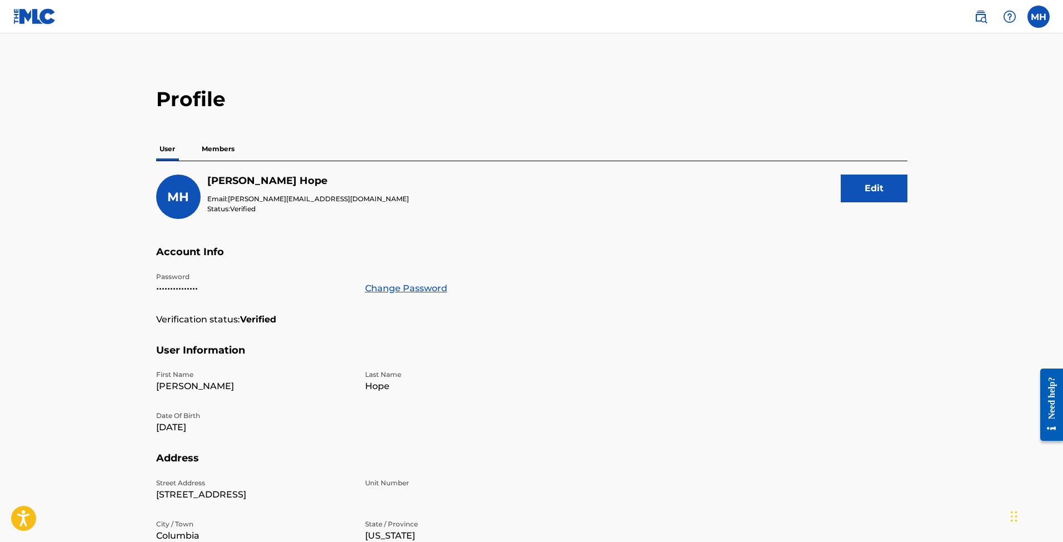
click at [218, 151] on p "Members" at bounding box center [217, 148] width 39 height 23
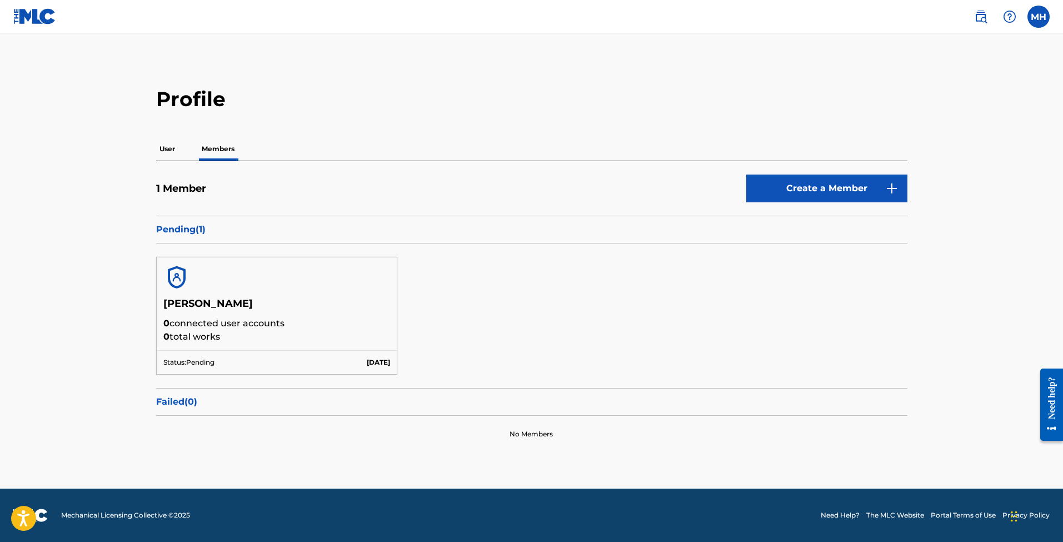
click at [168, 148] on p "User" at bounding box center [167, 148] width 22 height 23
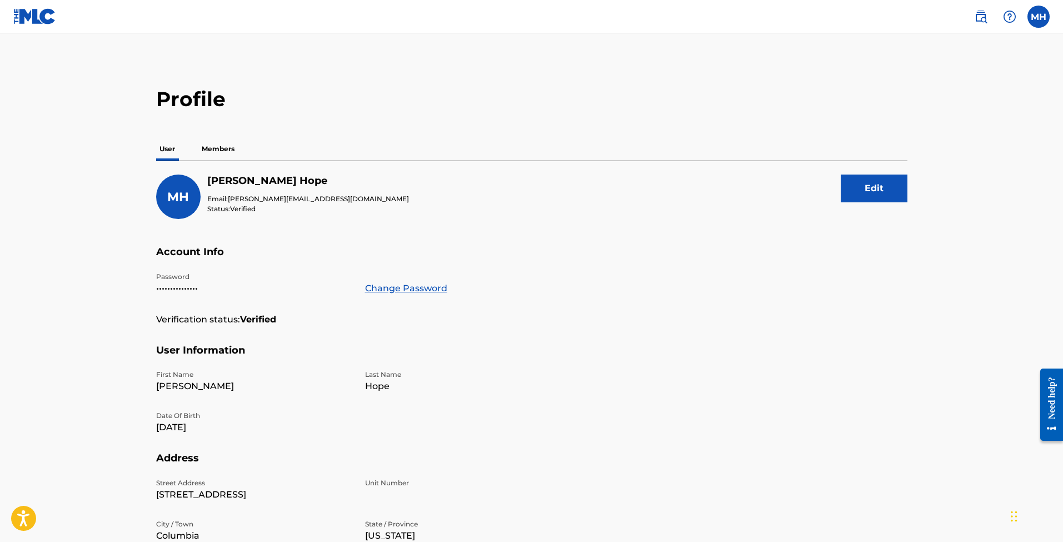
click at [1041, 19] on label at bounding box center [1038, 17] width 22 height 22
click at [1038, 17] on input "MH [PERSON_NAME] [PERSON_NAME][EMAIL_ADDRESS][DOMAIN_NAME] Notification Prefere…" at bounding box center [1038, 17] width 0 height 0
click at [985, 19] on img at bounding box center [980, 16] width 13 height 13
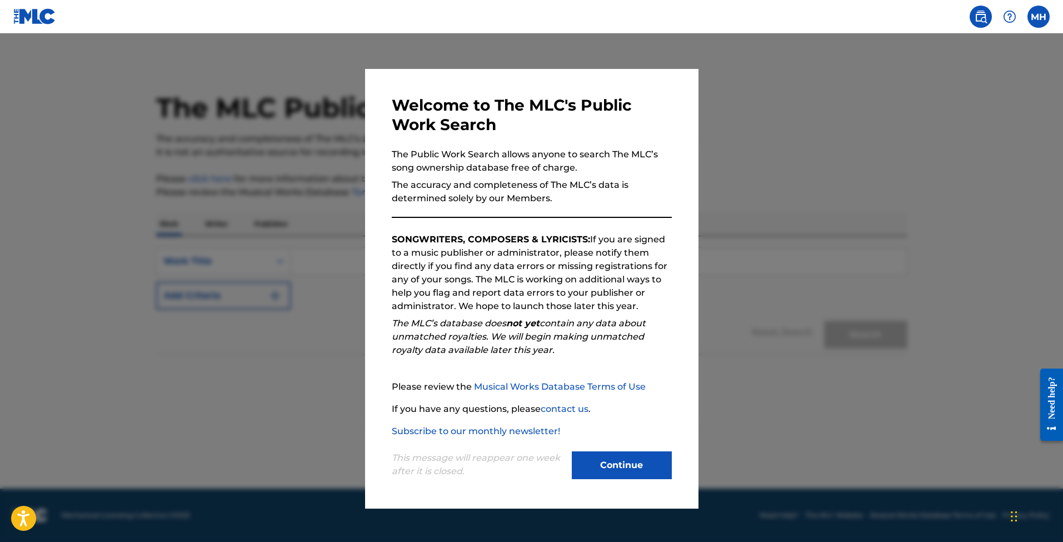
click at [618, 460] on button "Continue" at bounding box center [622, 465] width 100 height 28
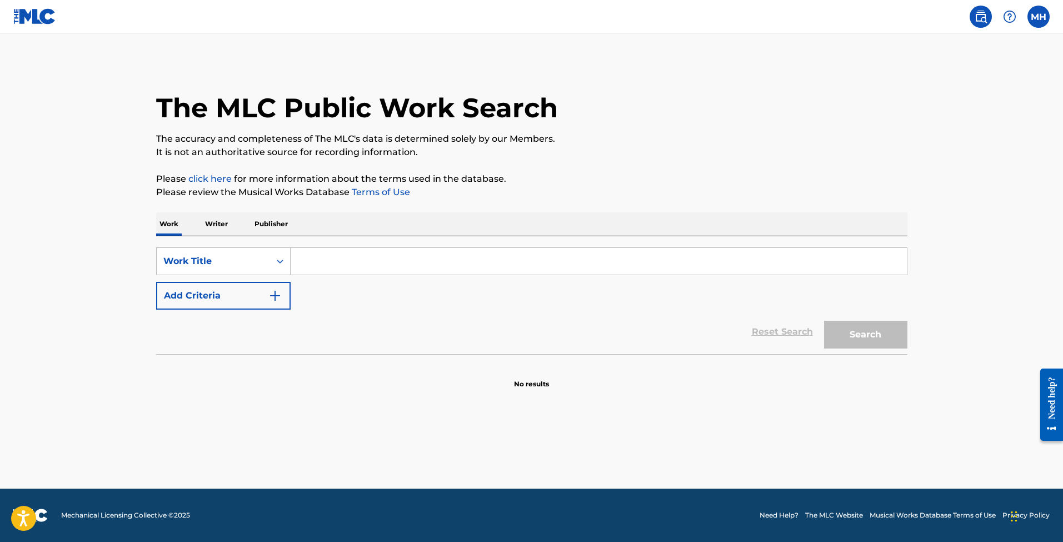
click at [406, 262] on input "Search Form" at bounding box center [599, 261] width 616 height 27
click at [865, 334] on button "Search" at bounding box center [865, 335] width 83 height 28
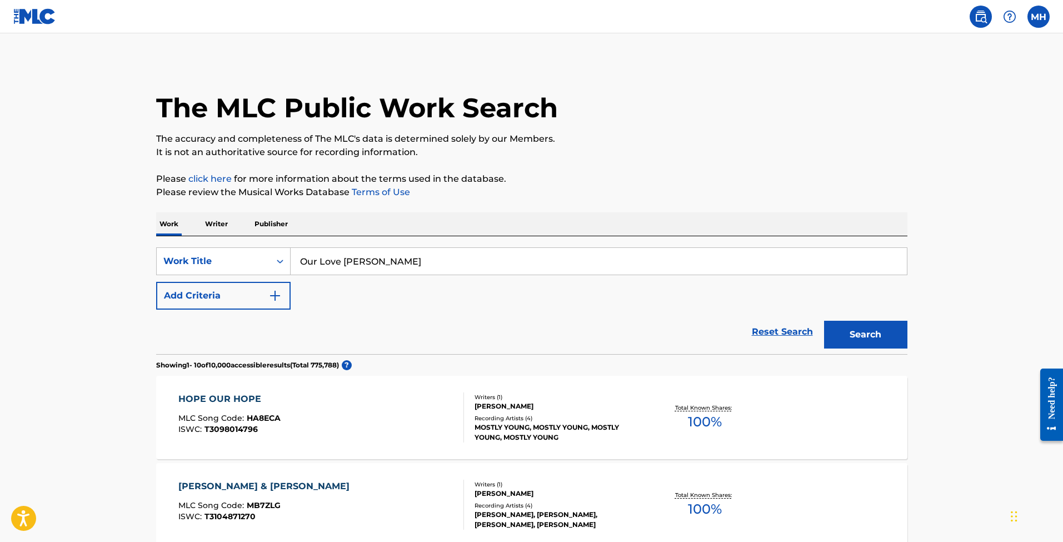
click at [462, 259] on input "Our Love [PERSON_NAME]" at bounding box center [599, 261] width 616 height 27
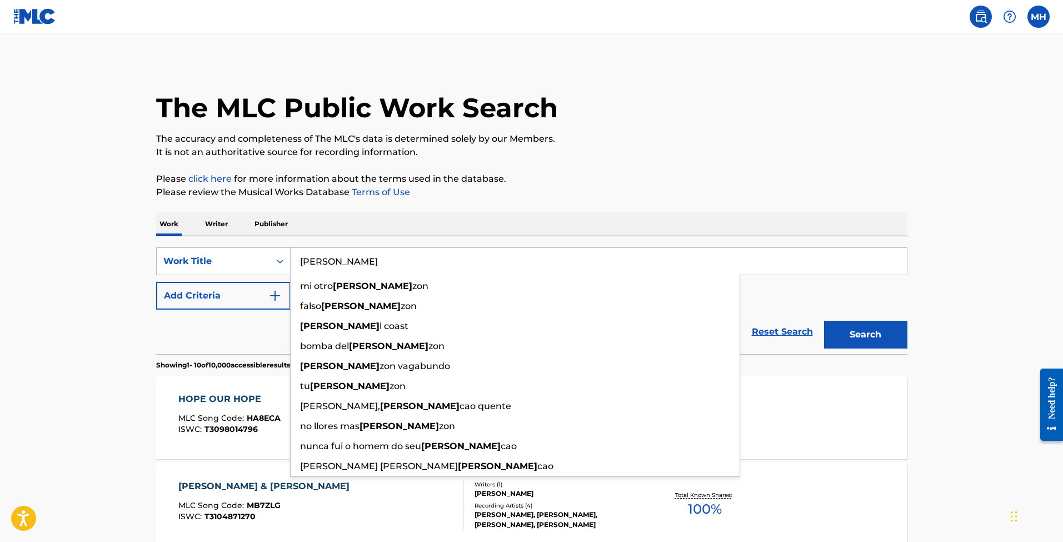
click at [865, 334] on button "Search" at bounding box center [865, 335] width 83 height 28
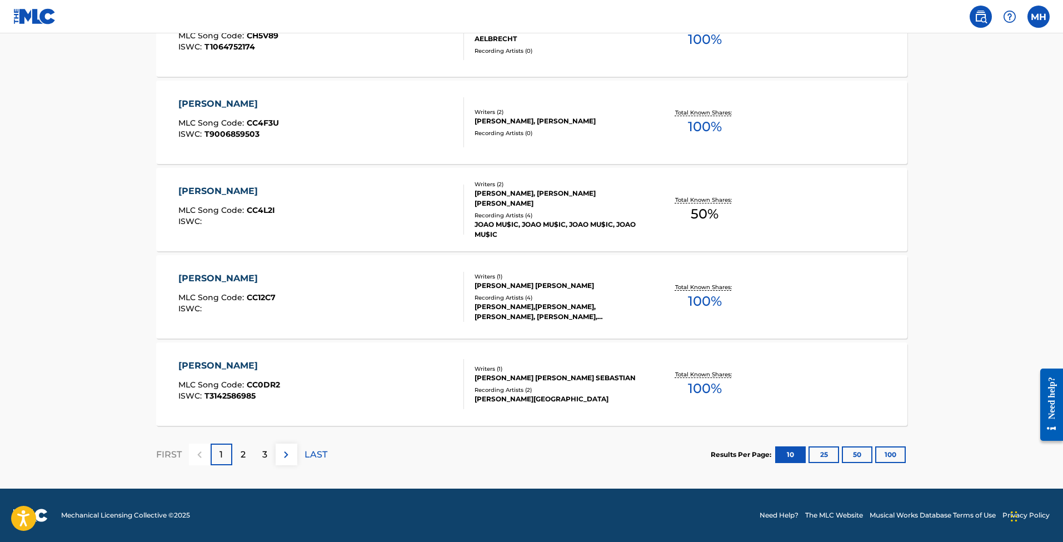
scroll to position [817, 0]
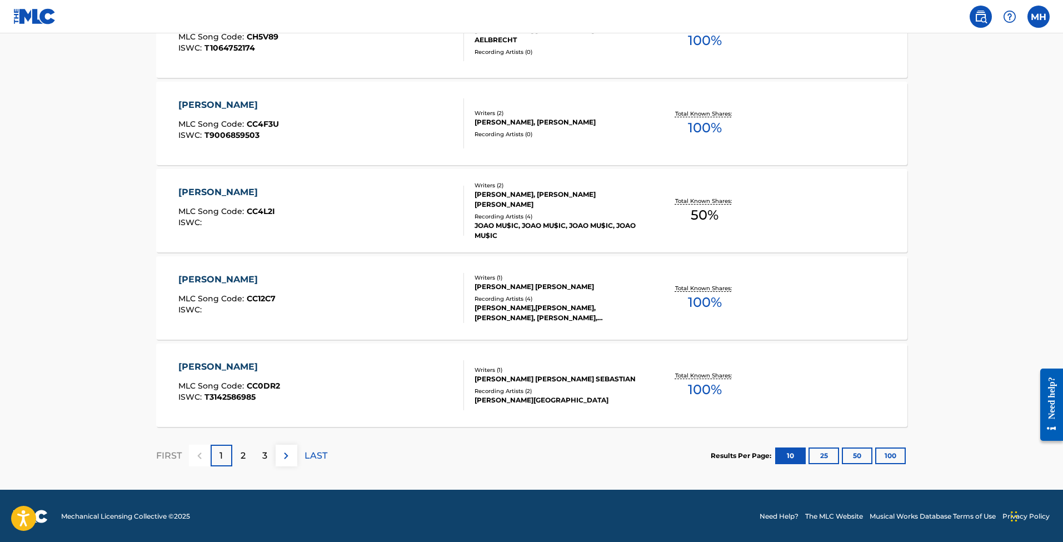
click at [248, 453] on div "2" at bounding box center [243, 455] width 22 height 22
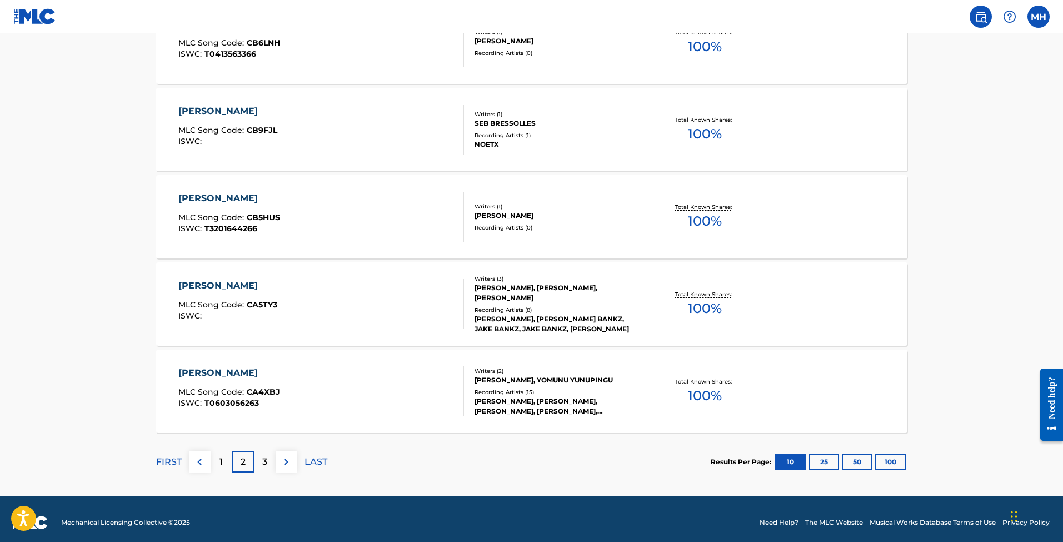
scroll to position [818, 0]
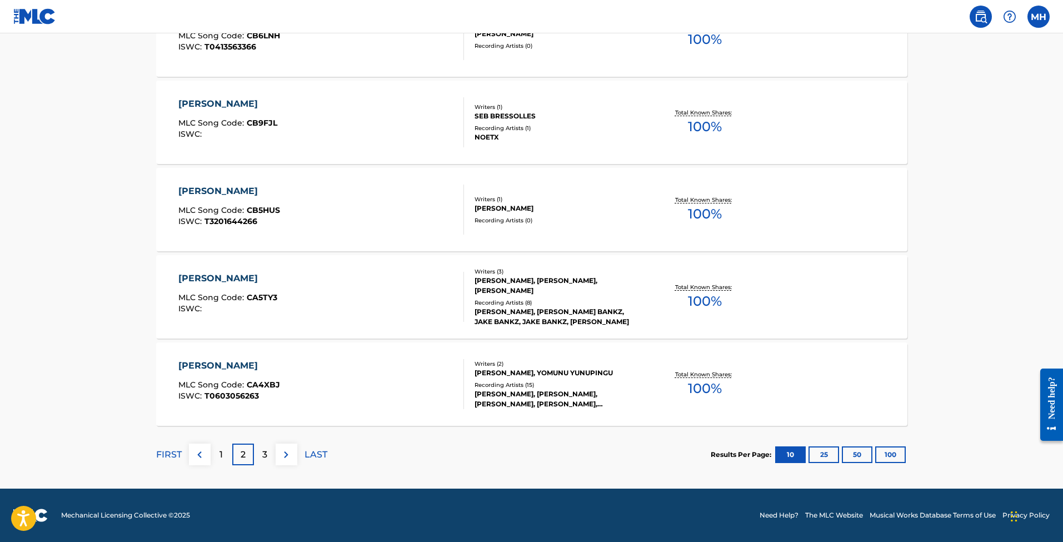
click at [258, 452] on div "3" at bounding box center [265, 454] width 22 height 22
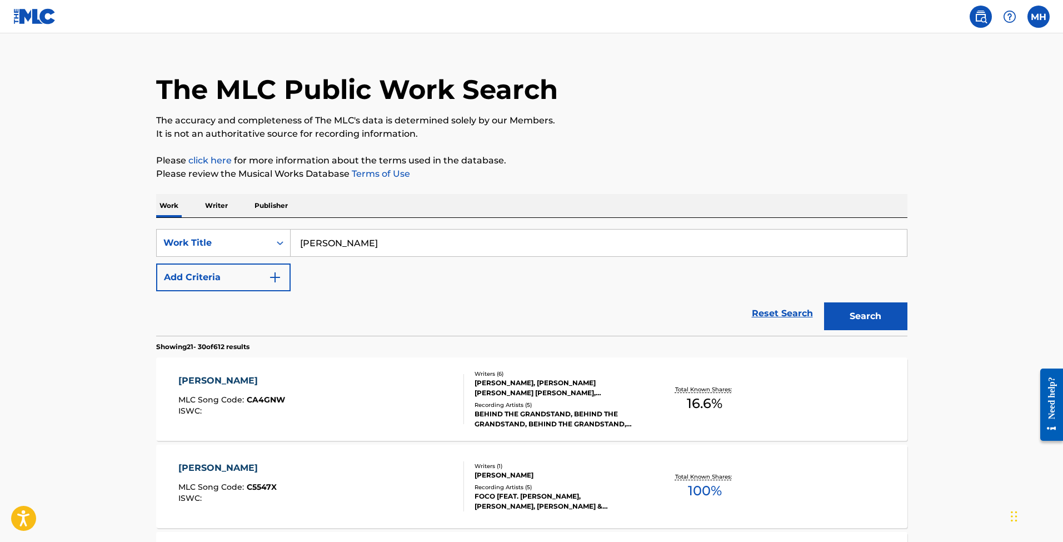
scroll to position [0, 0]
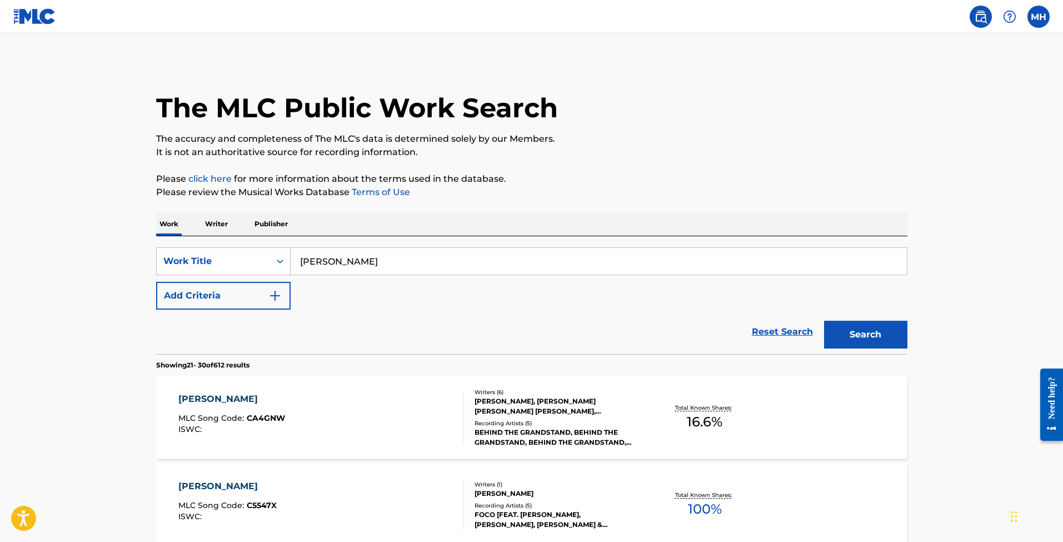
click at [362, 268] on input "[PERSON_NAME]" at bounding box center [599, 261] width 616 height 27
type input "[PERSON_NAME]"
click at [865, 334] on button "Search" at bounding box center [865, 335] width 83 height 28
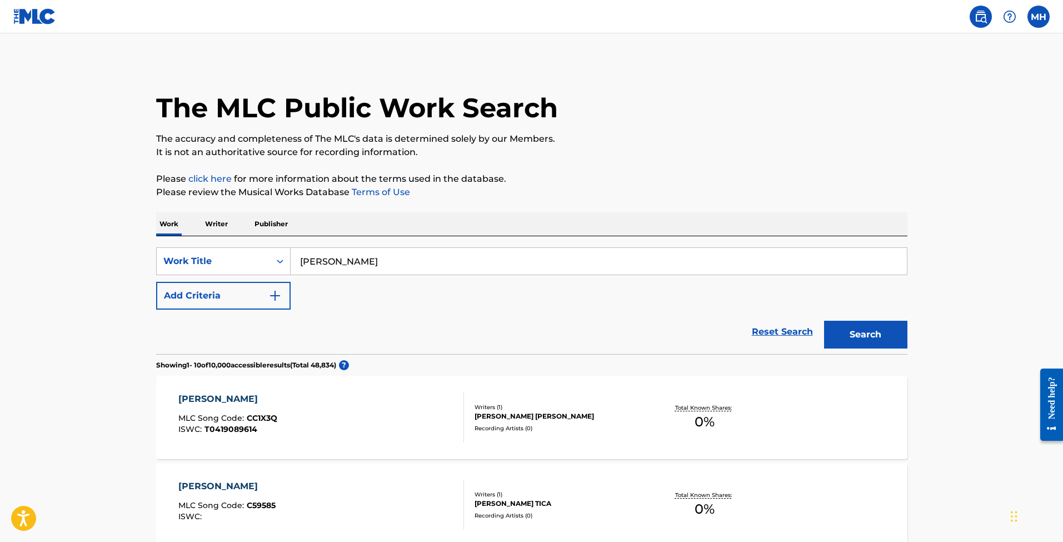
click at [398, 257] on input "[PERSON_NAME]" at bounding box center [599, 261] width 616 height 27
click at [208, 224] on p "Writer" at bounding box center [216, 223] width 29 height 23
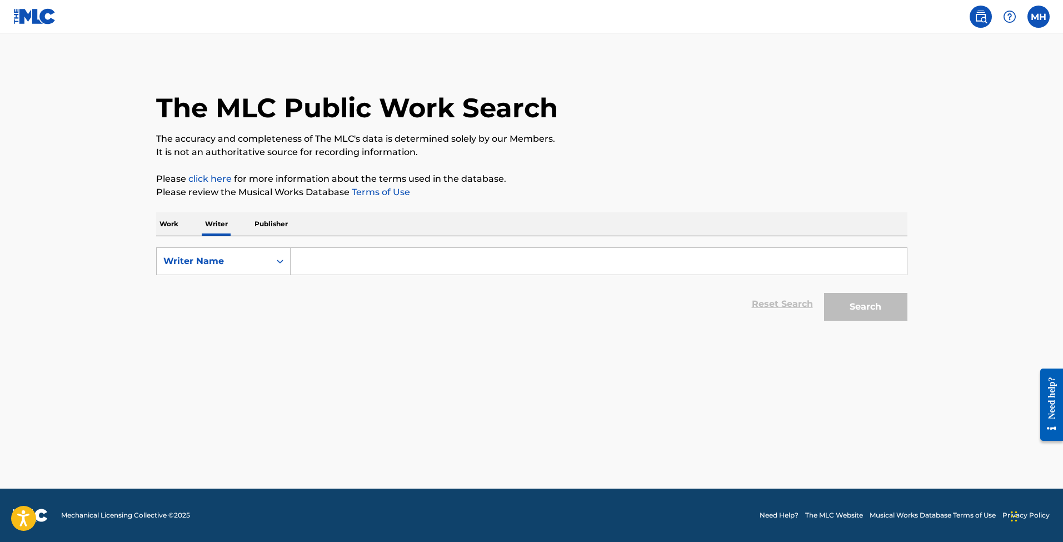
click at [373, 260] on input "Search Form" at bounding box center [599, 261] width 616 height 27
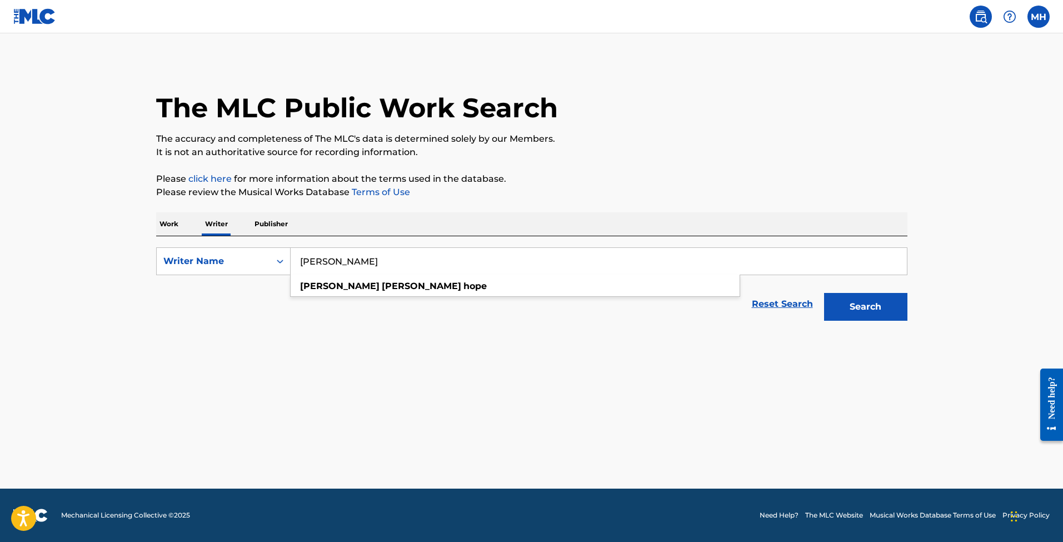
type input "[PERSON_NAME]"
click at [865, 307] on button "Search" at bounding box center [865, 307] width 83 height 28
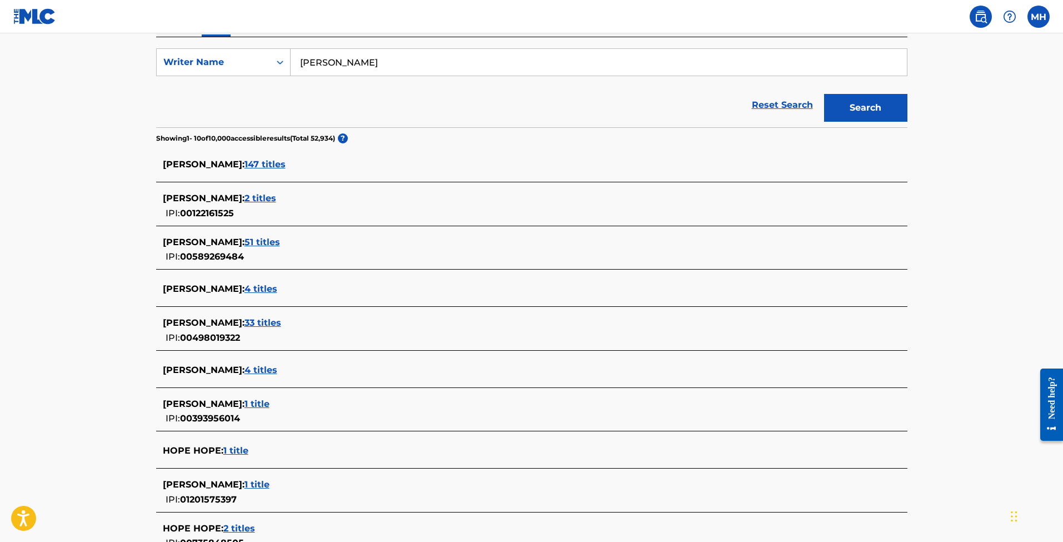
scroll to position [197, 0]
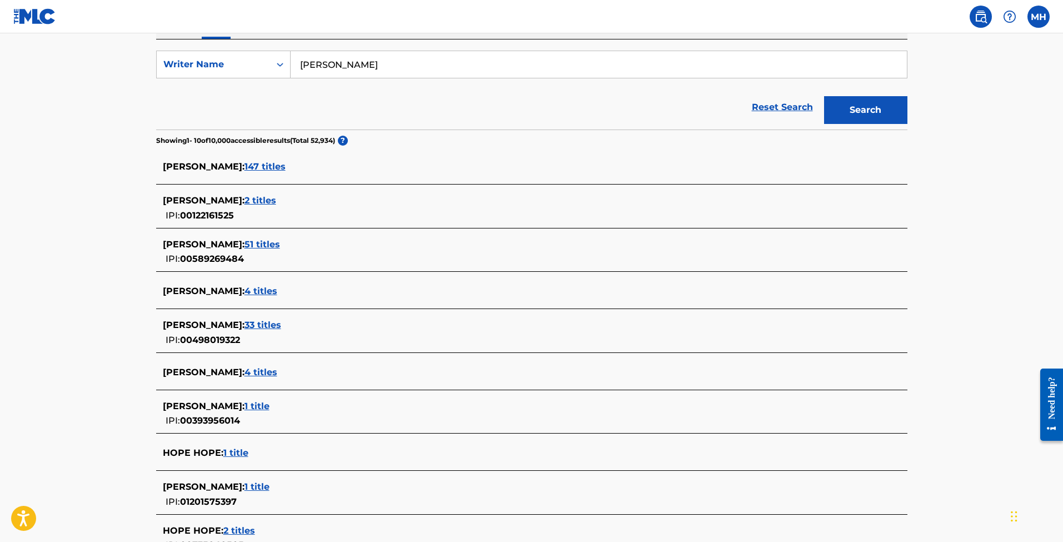
click at [252, 246] on span "51 titles" at bounding box center [262, 244] width 36 height 11
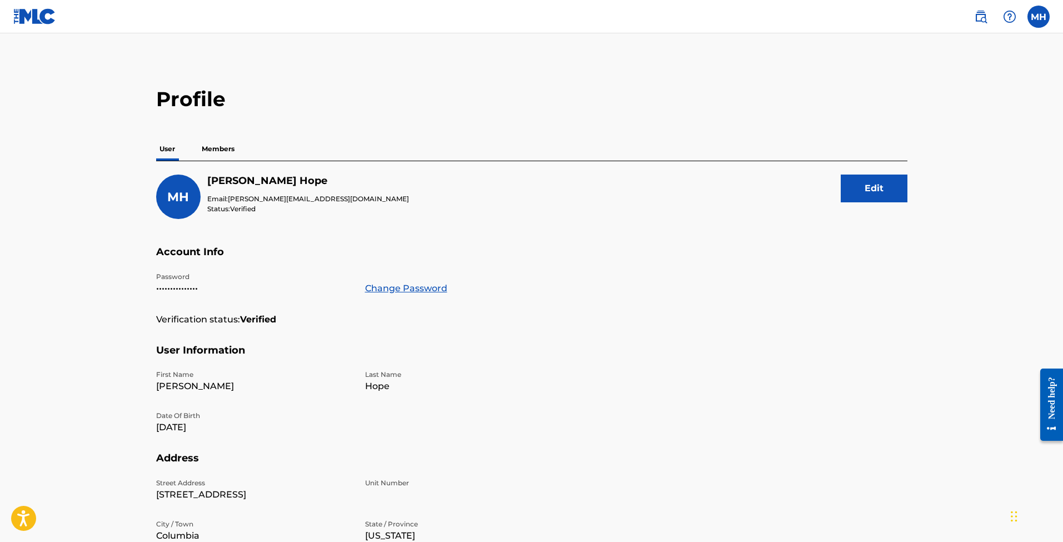
click at [208, 143] on p "Members" at bounding box center [217, 148] width 39 height 23
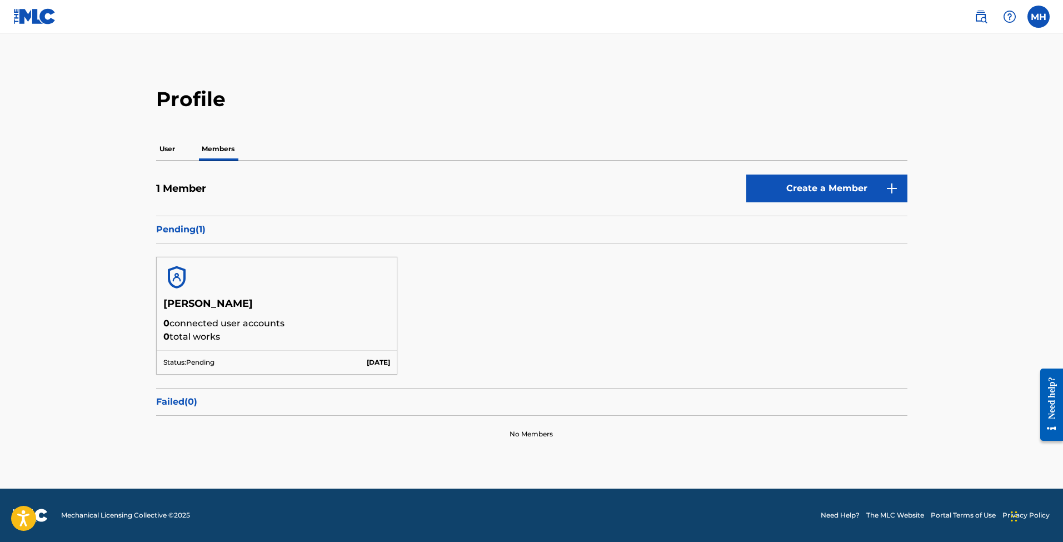
click at [1032, 23] on label at bounding box center [1038, 17] width 22 height 22
click at [1038, 17] on input "MH [PERSON_NAME] [PERSON_NAME][EMAIL_ADDRESS][DOMAIN_NAME] Notification Prefere…" at bounding box center [1038, 17] width 0 height 0
click at [981, 21] on img at bounding box center [980, 16] width 13 height 13
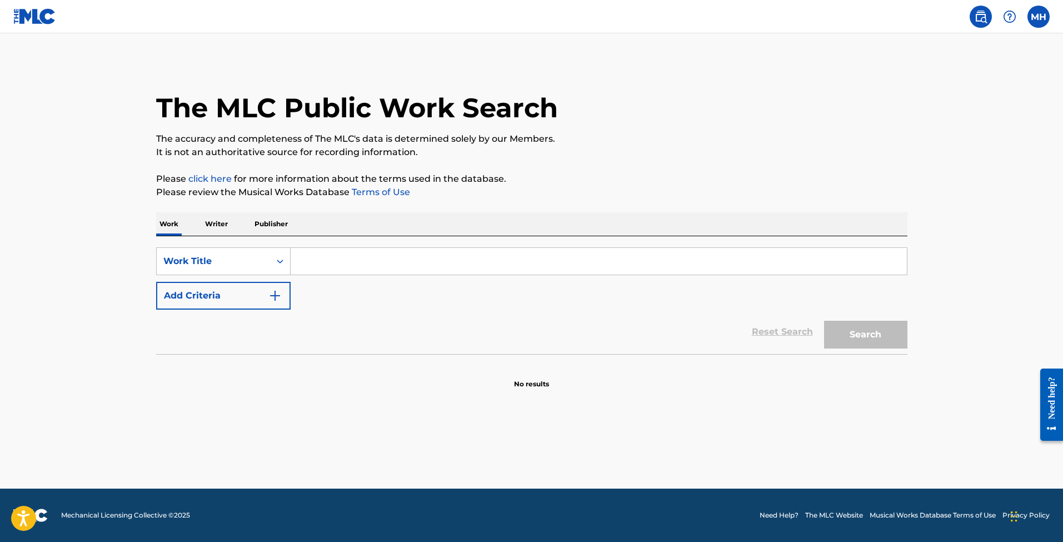
click at [38, 24] on img at bounding box center [34, 16] width 43 height 16
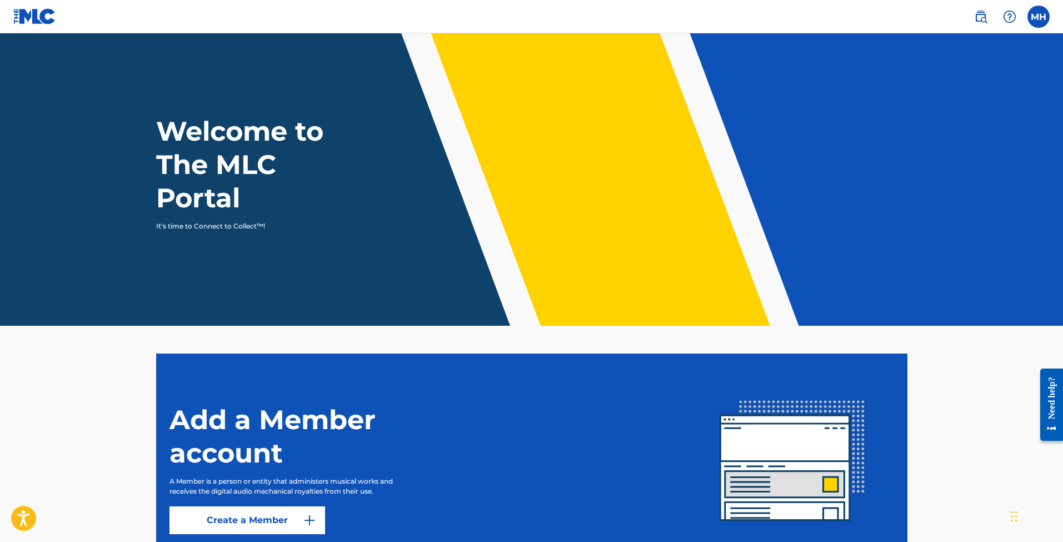
click at [225, 181] on h1 "Welcome to The MLC Portal" at bounding box center [260, 164] width 208 height 100
click at [218, 227] on p "It's time to Connect to Collect™!" at bounding box center [252, 226] width 193 height 10
click at [212, 192] on h1 "Welcome to The MLC Portal" at bounding box center [260, 164] width 208 height 100
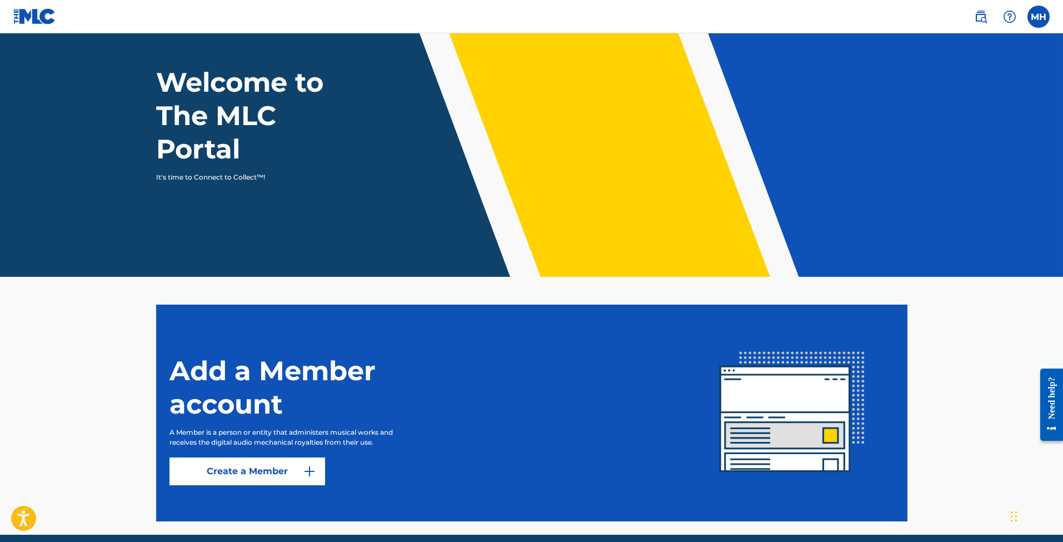
scroll to position [57, 0]
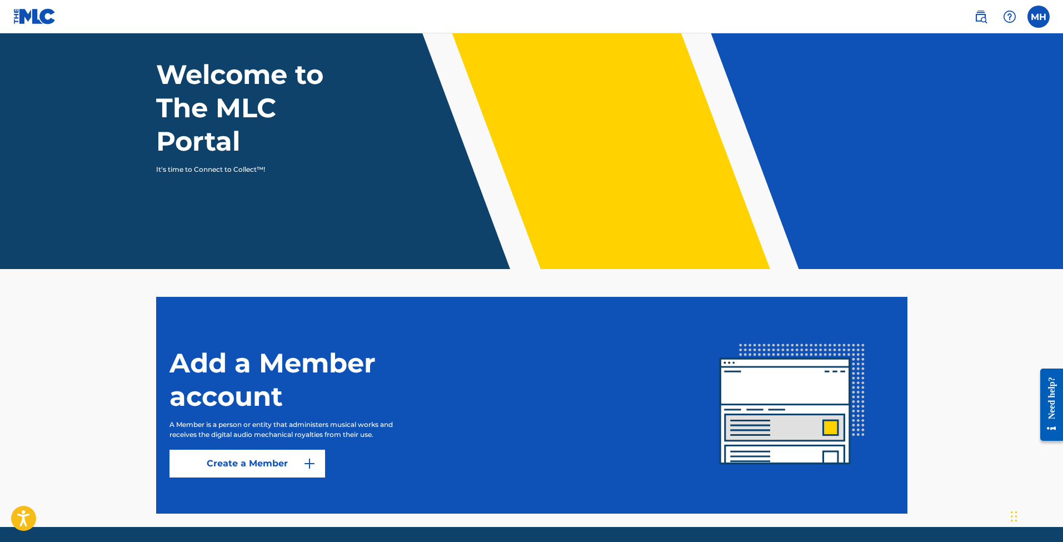
click at [782, 423] on img at bounding box center [792, 404] width 203 height 203
click at [273, 471] on link "Create a Member" at bounding box center [247, 463] width 156 height 28
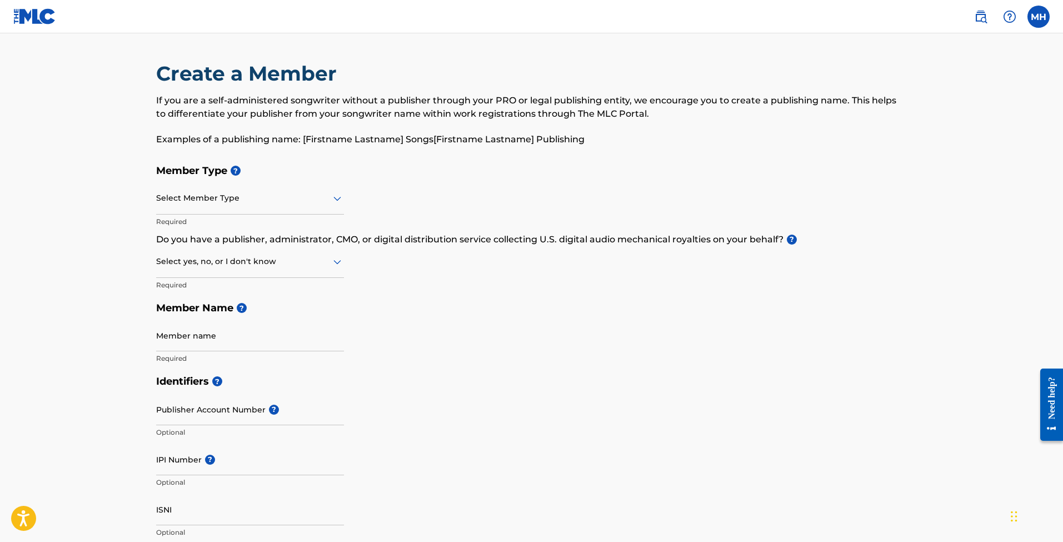
click at [1034, 22] on label at bounding box center [1038, 17] width 22 height 22
click at [1038, 17] on input "MH [PERSON_NAME] [PERSON_NAME][EMAIL_ADDRESS][DOMAIN_NAME] Notification Prefere…" at bounding box center [1038, 17] width 0 height 0
click at [982, 16] on img at bounding box center [980, 16] width 13 height 13
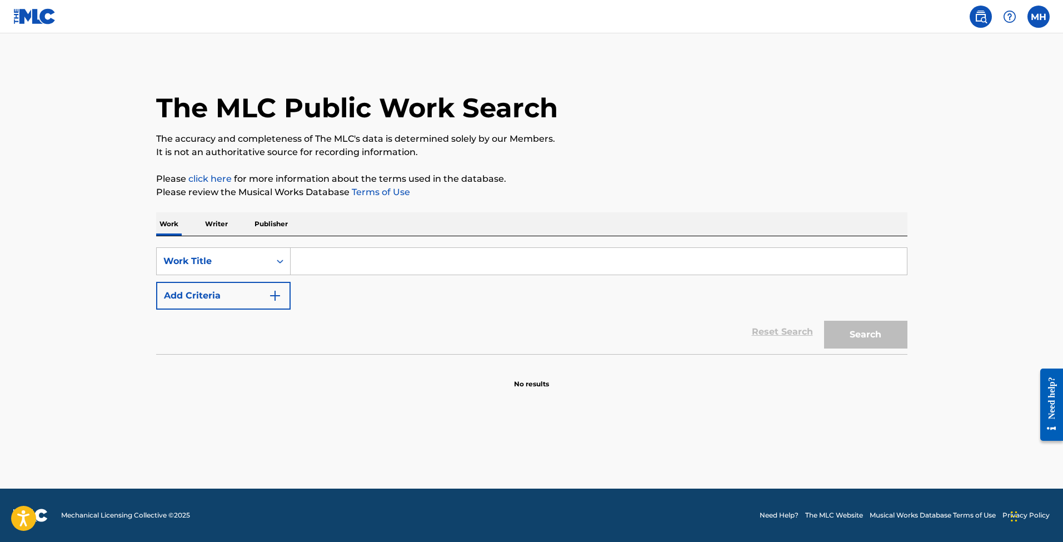
click at [275, 229] on p "Publisher" at bounding box center [271, 223] width 40 height 23
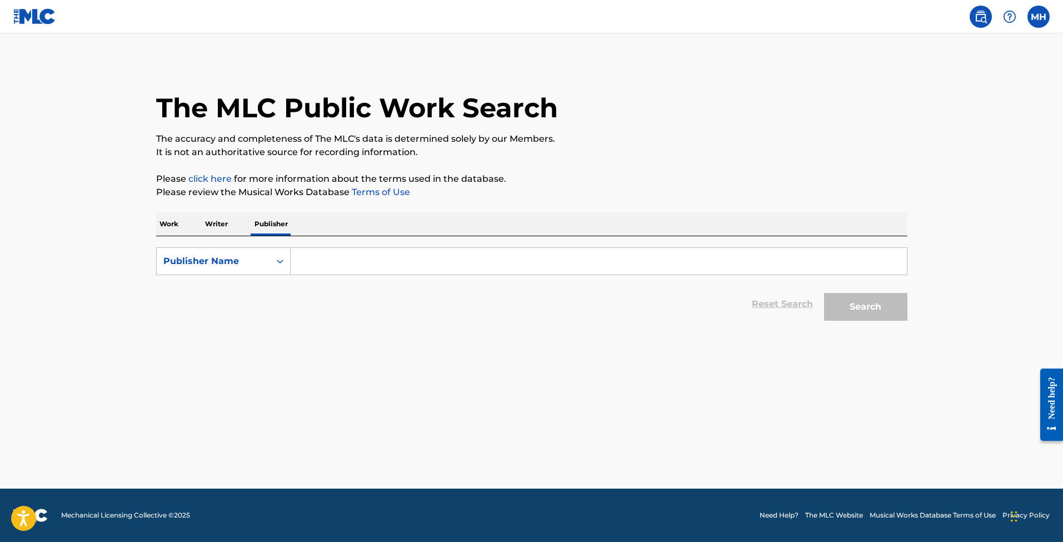
click at [299, 255] on input "Search Form" at bounding box center [599, 261] width 616 height 27
type input "Chief Records Nashville"
click at [865, 307] on button "Search" at bounding box center [865, 307] width 83 height 28
